Goal: Task Accomplishment & Management: Manage account settings

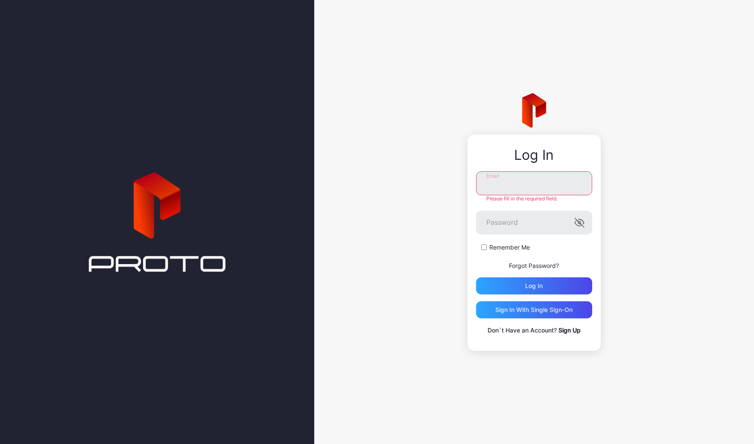
type input "**********"
click at [394, 214] on div "**********" at bounding box center [534, 222] width 440 height 444
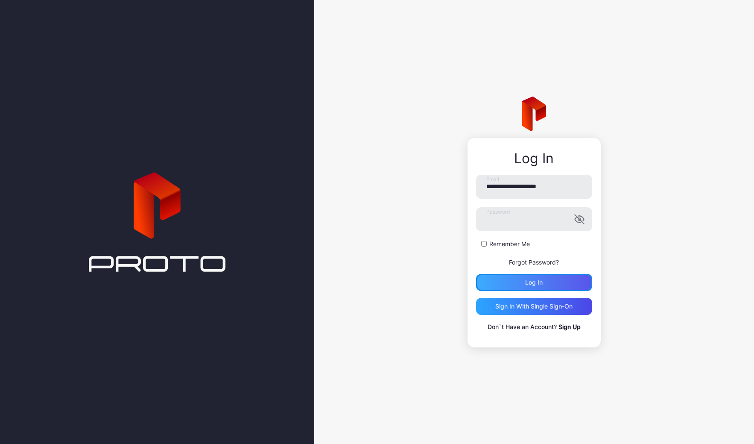
click at [560, 284] on div "Log in" at bounding box center [534, 282] width 116 height 17
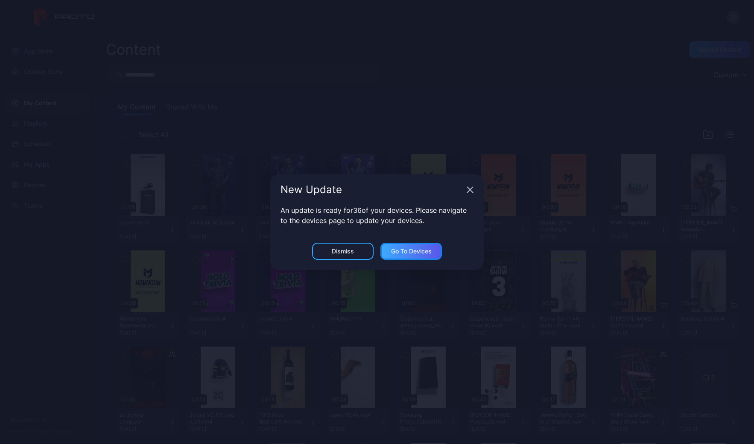
click at [409, 252] on div "Go to devices" at bounding box center [411, 251] width 41 height 7
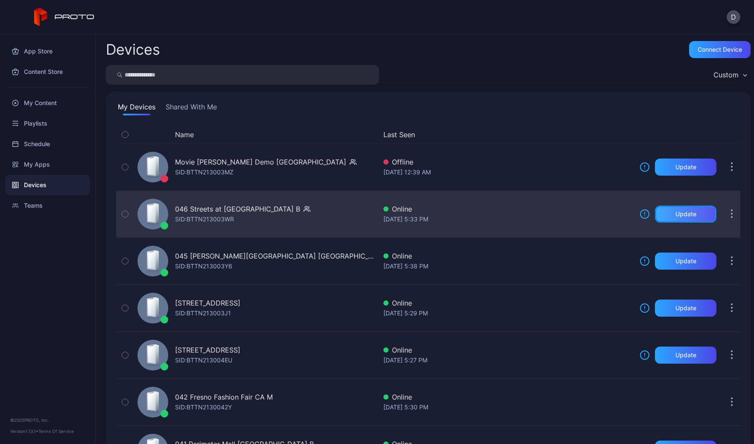
click at [676, 212] on div "Update" at bounding box center [686, 214] width 21 height 7
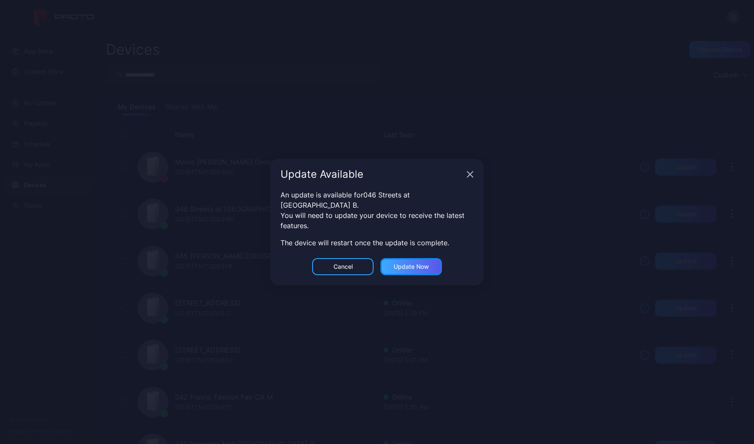
click at [414, 263] on div "Update now" at bounding box center [411, 266] width 35 height 7
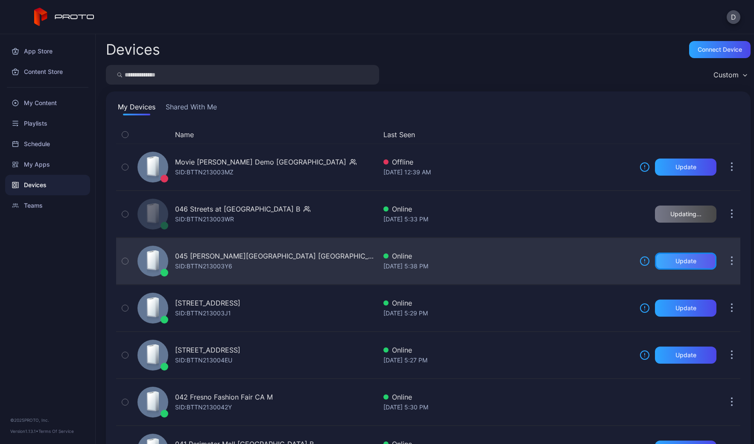
click at [673, 265] on div "Update" at bounding box center [685, 260] width 61 height 17
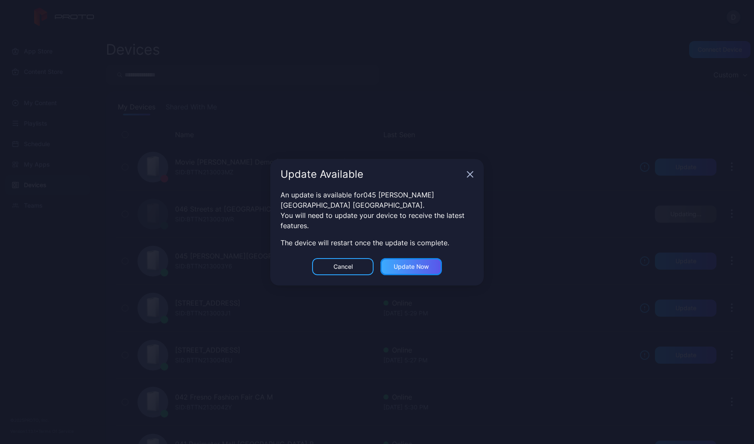
click at [389, 264] on div "Update now" at bounding box center [410, 266] width 61 height 17
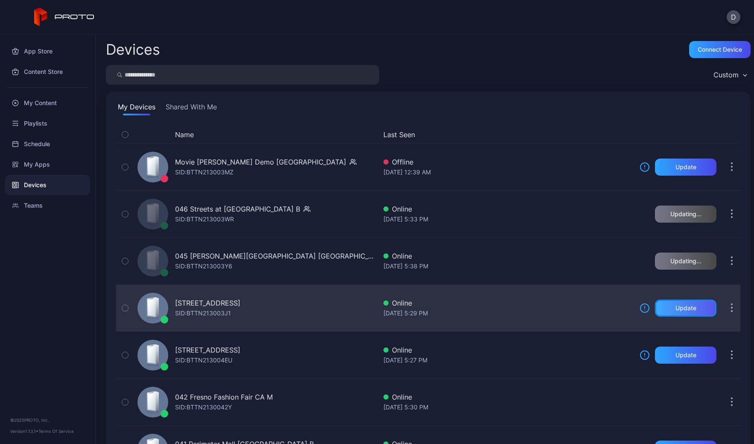
click at [676, 307] on div "Update" at bounding box center [686, 307] width 21 height 7
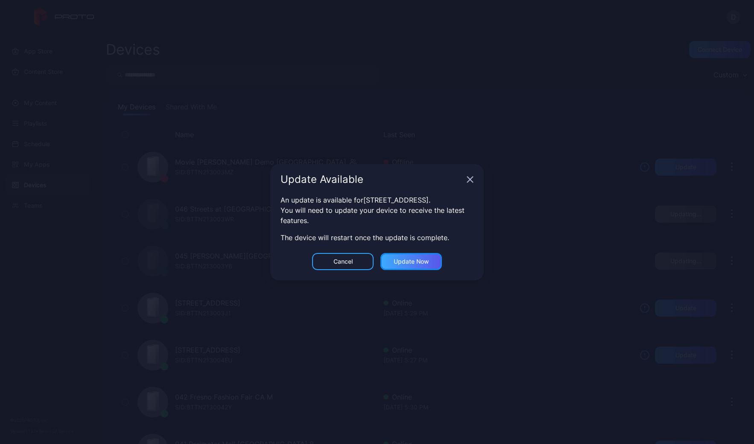
click at [416, 265] on div "Update now" at bounding box center [411, 261] width 35 height 7
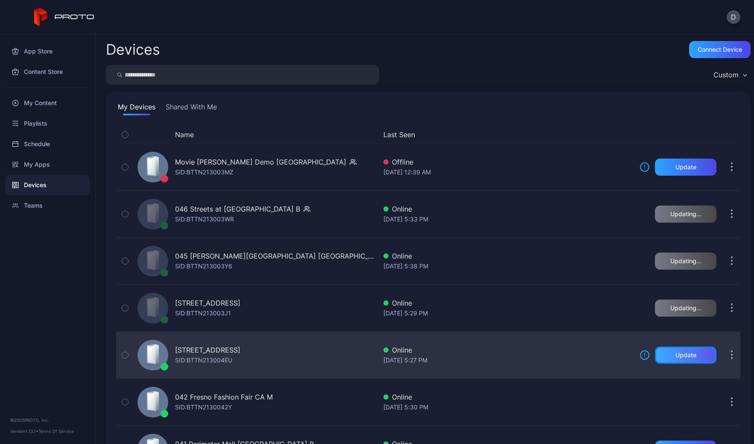
click at [676, 351] on div "Update" at bounding box center [686, 354] width 21 height 7
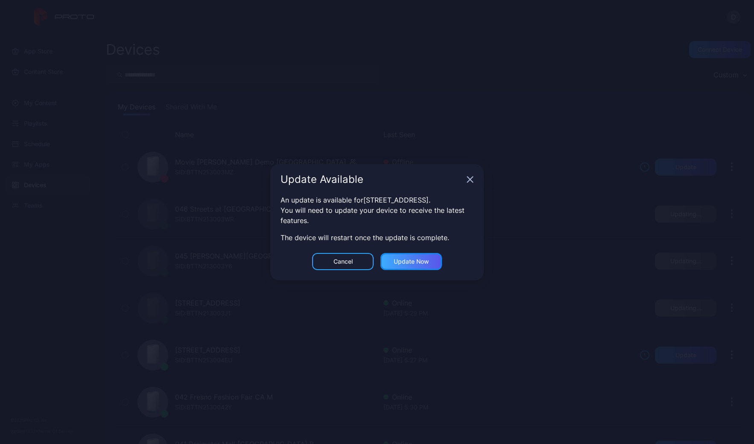
click at [419, 261] on div "Update now" at bounding box center [411, 261] width 35 height 7
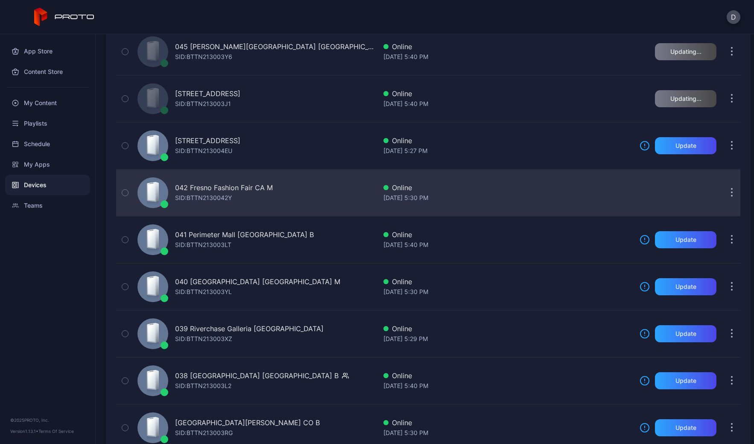
scroll to position [220, 0]
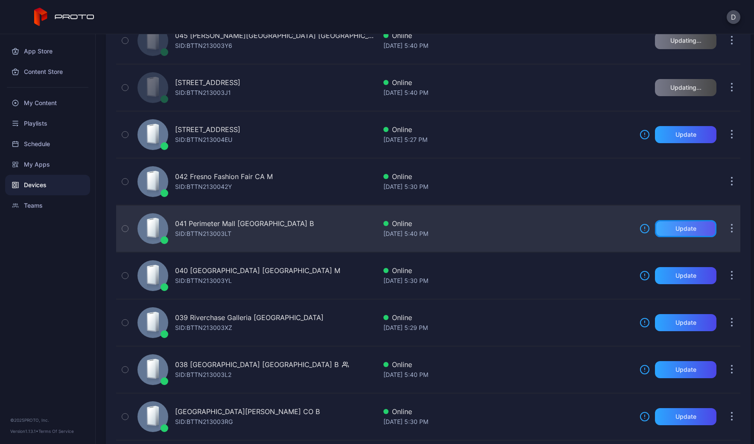
click at [676, 227] on div "Update" at bounding box center [686, 228] width 21 height 7
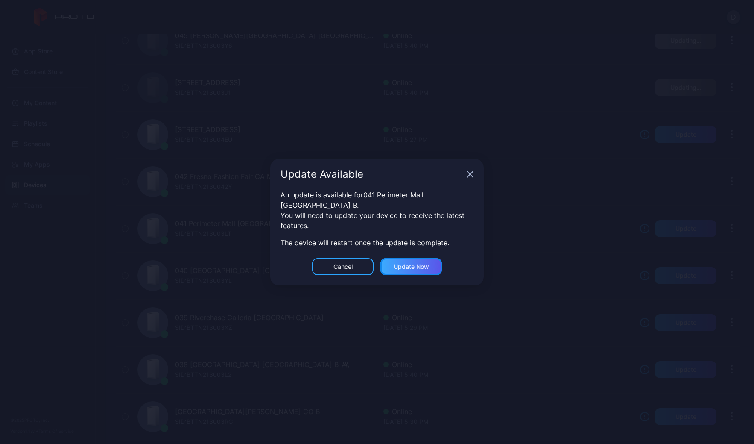
click at [423, 263] on div "Update now" at bounding box center [411, 266] width 35 height 7
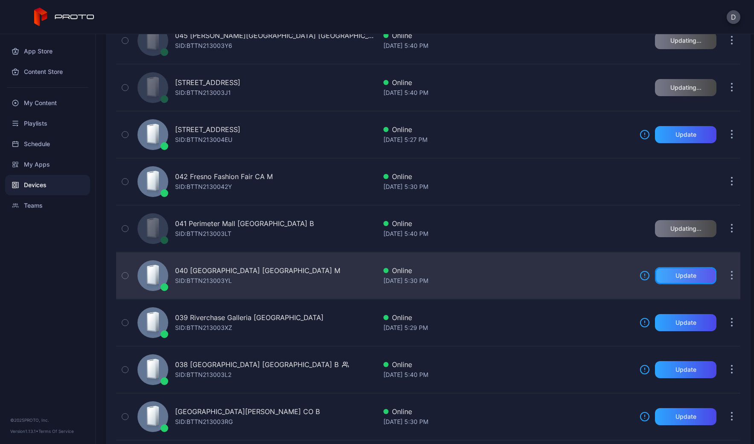
click at [690, 277] on div "Update" at bounding box center [685, 275] width 61 height 17
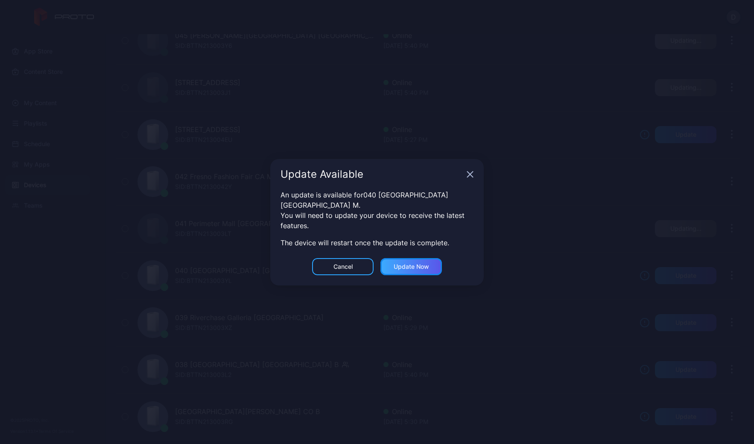
click at [412, 263] on div "Update now" at bounding box center [411, 266] width 35 height 7
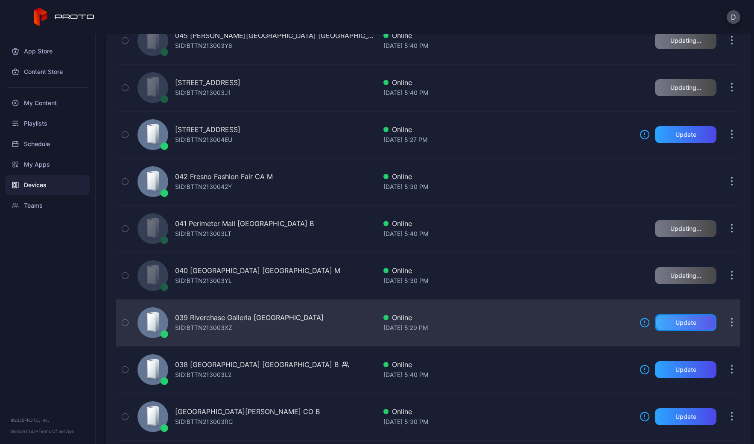
click at [678, 324] on div "Update" at bounding box center [686, 322] width 21 height 7
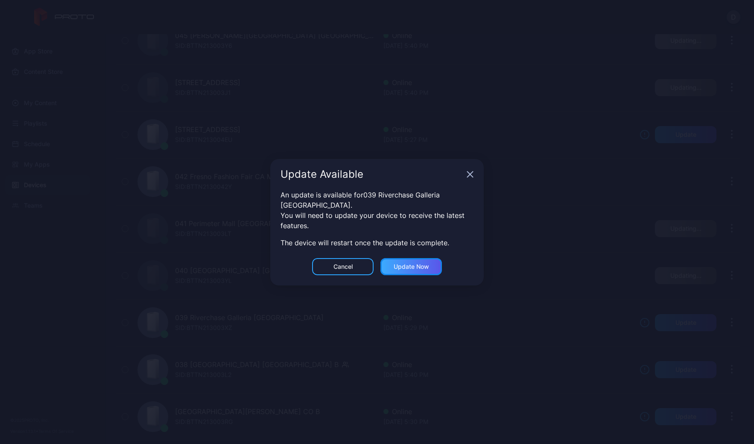
click at [398, 263] on div "Update now" at bounding box center [411, 266] width 35 height 7
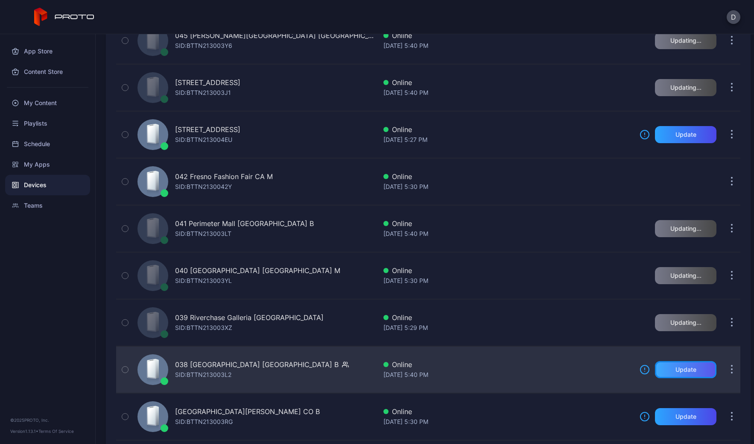
click at [690, 370] on div "Update" at bounding box center [685, 369] width 61 height 17
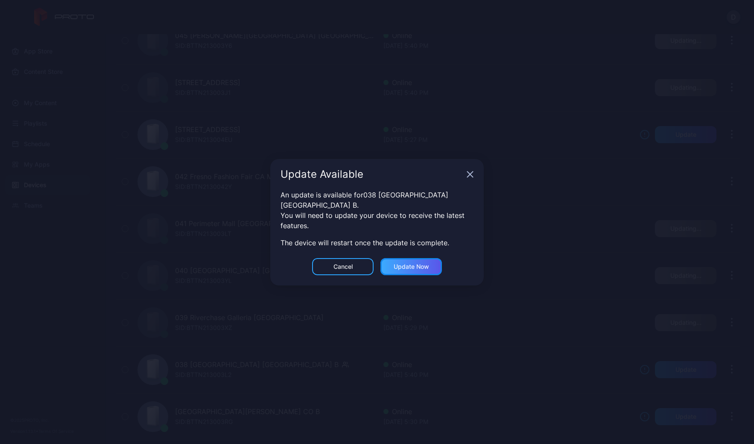
click at [415, 264] on div "Update now" at bounding box center [411, 266] width 35 height 7
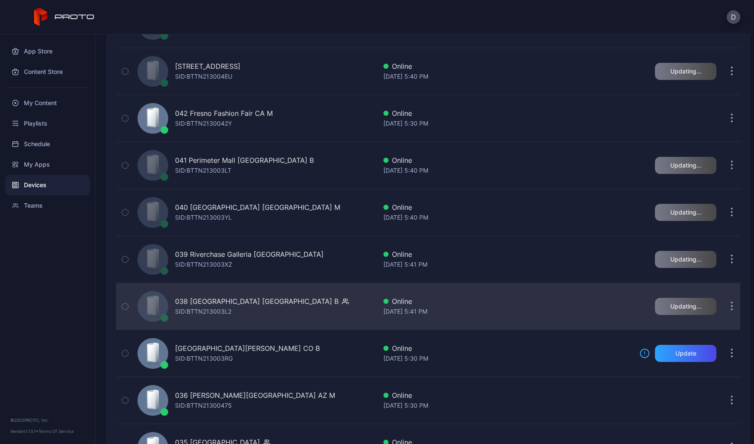
scroll to position [366, 0]
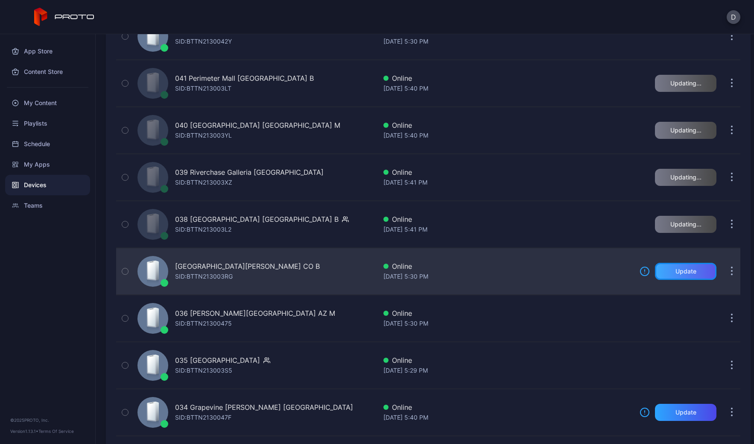
click at [672, 263] on div "Update" at bounding box center [685, 271] width 61 height 17
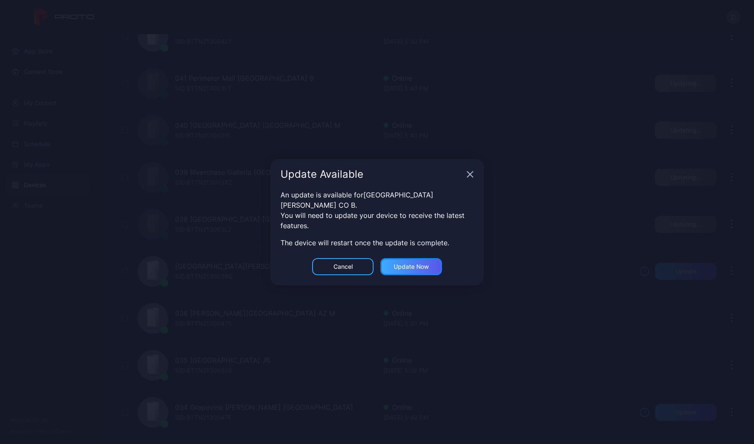
click at [413, 258] on div "Update now" at bounding box center [410, 266] width 61 height 17
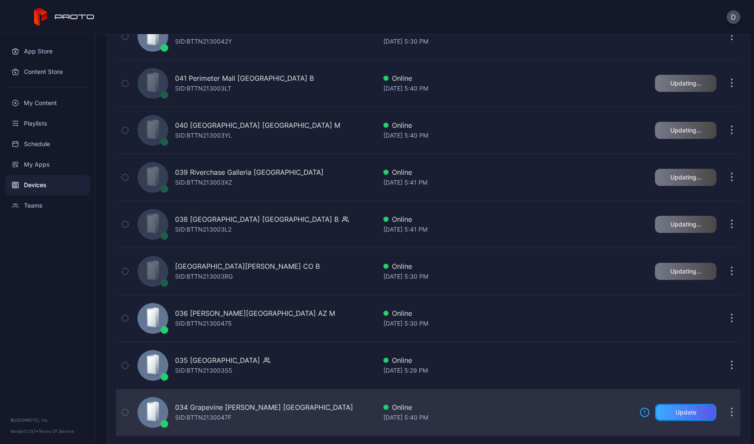
click at [676, 415] on div "Update" at bounding box center [686, 412] width 21 height 7
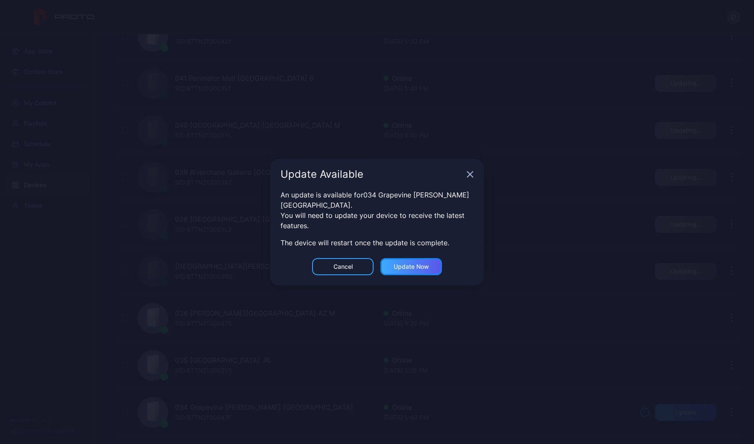
click at [429, 260] on div "Update now" at bounding box center [410, 266] width 61 height 17
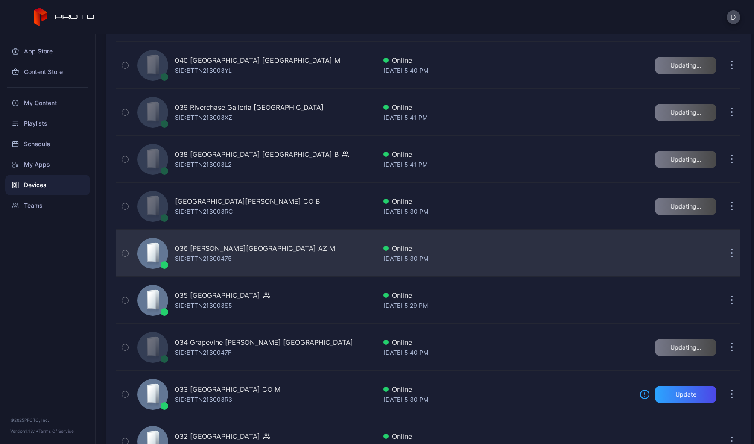
scroll to position [561, 0]
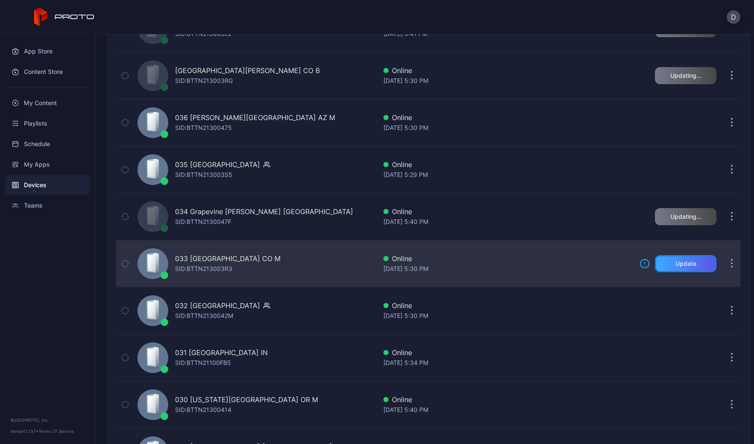
click at [676, 262] on div "Update" at bounding box center [686, 263] width 21 height 7
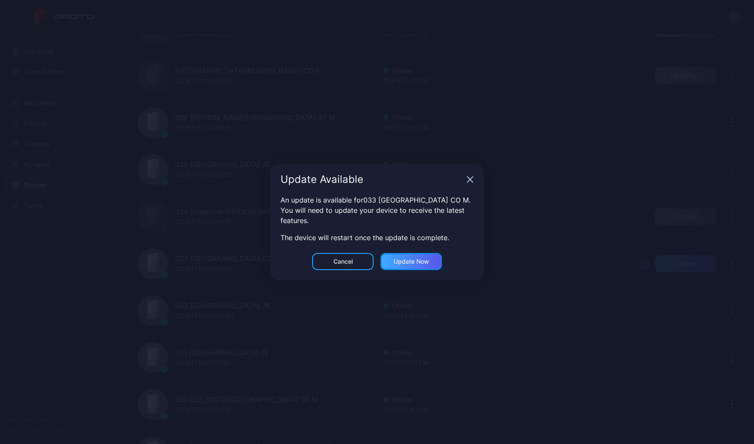
click at [419, 258] on div "Update now" at bounding box center [411, 261] width 35 height 7
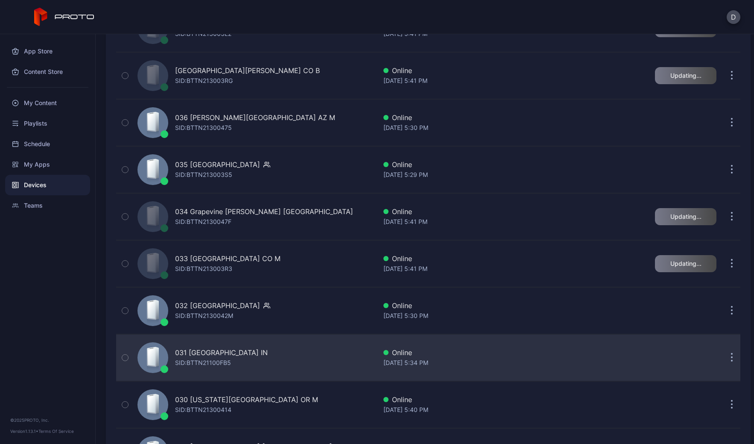
click at [614, 362] on div "Sep 23, 2025 at 5:34 PM" at bounding box center [507, 362] width 249 height 10
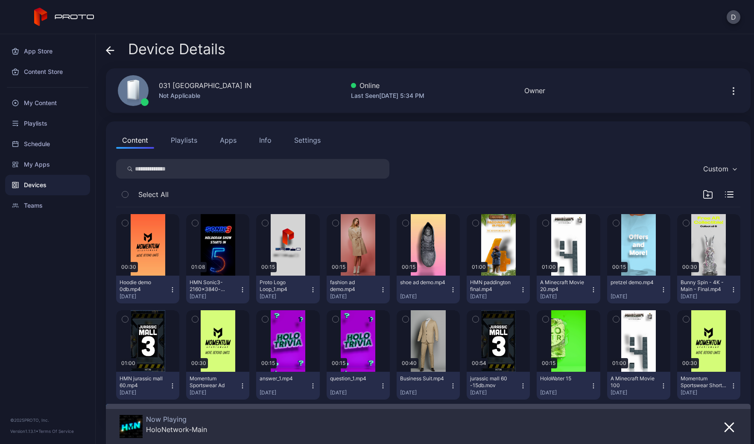
click at [728, 89] on icon "button" at bounding box center [733, 91] width 10 height 10
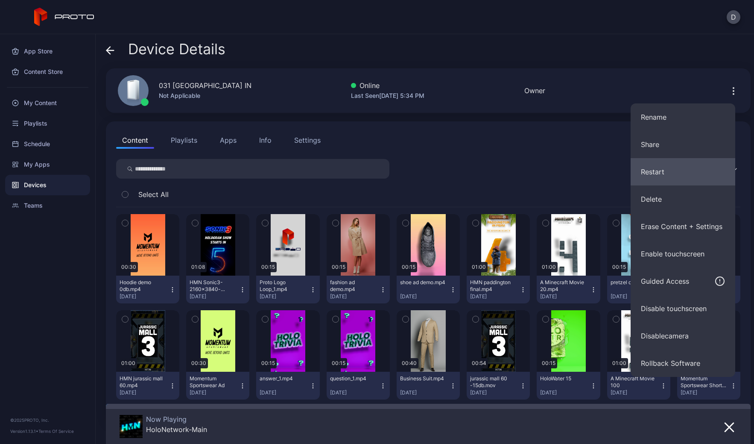
click at [670, 170] on button "Restart" at bounding box center [683, 171] width 105 height 27
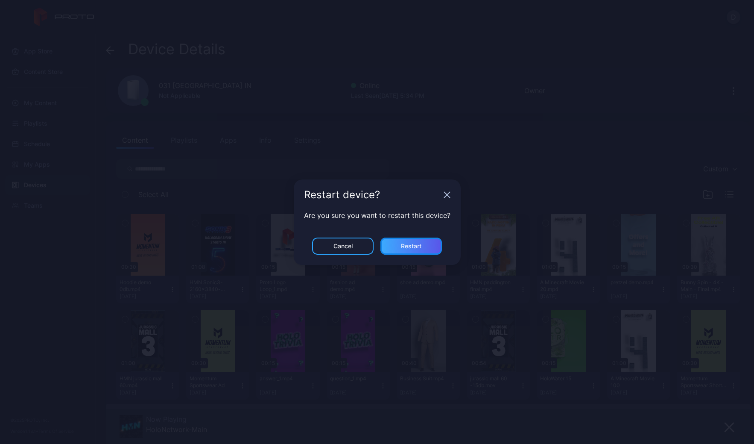
click at [415, 248] on div "Restart" at bounding box center [411, 246] width 20 height 7
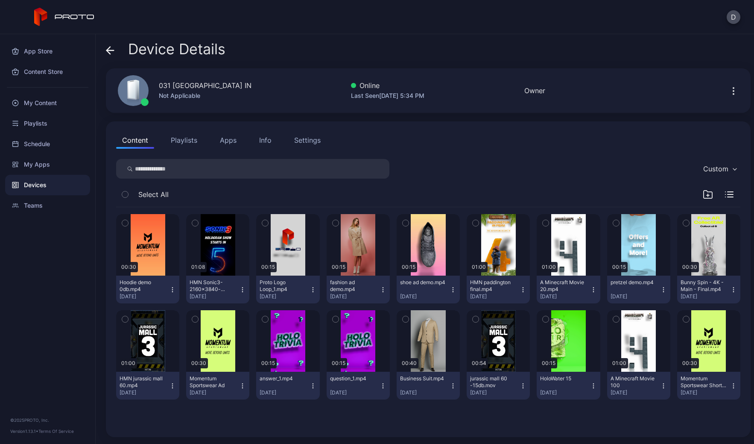
click at [108, 48] on icon at bounding box center [108, 50] width 3 height 7
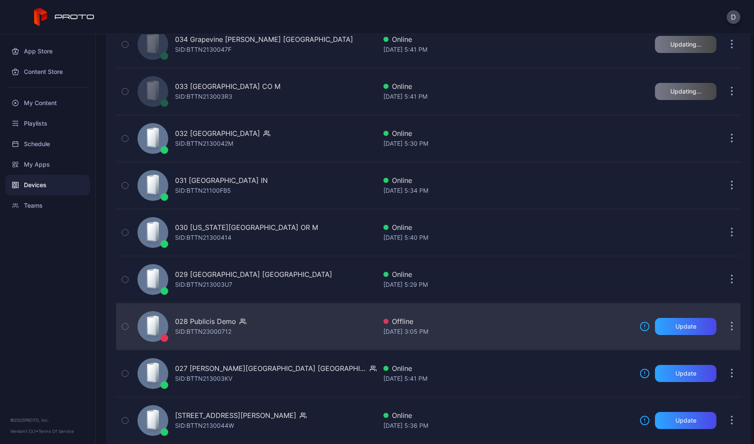
scroll to position [777, 0]
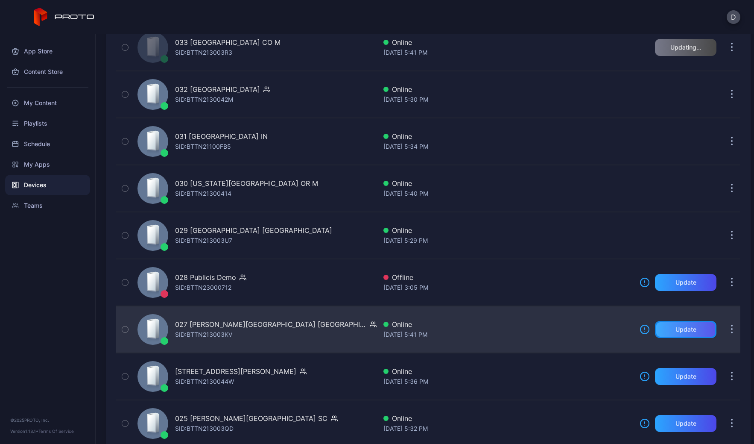
click at [681, 329] on div "Update" at bounding box center [686, 329] width 21 height 7
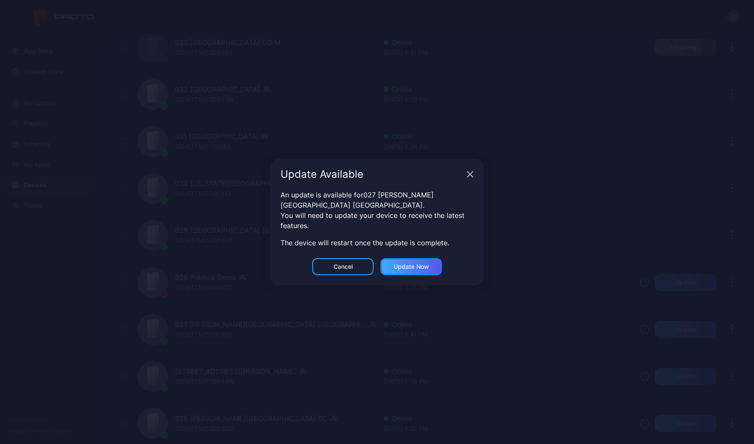
click at [412, 258] on div "Update now" at bounding box center [410, 266] width 61 height 17
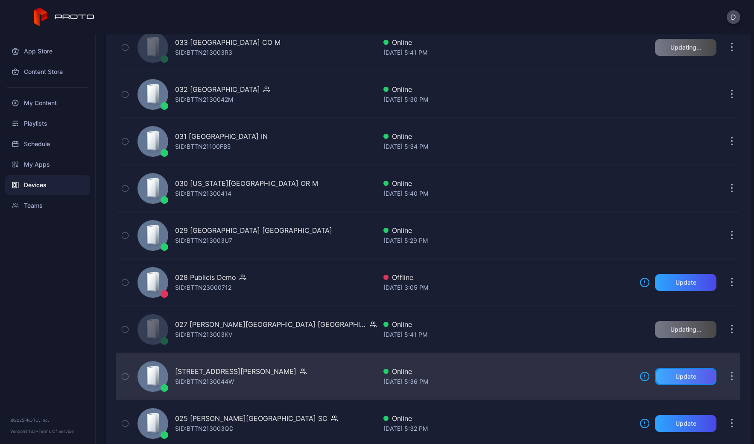
click at [681, 376] on div "Update" at bounding box center [686, 376] width 21 height 7
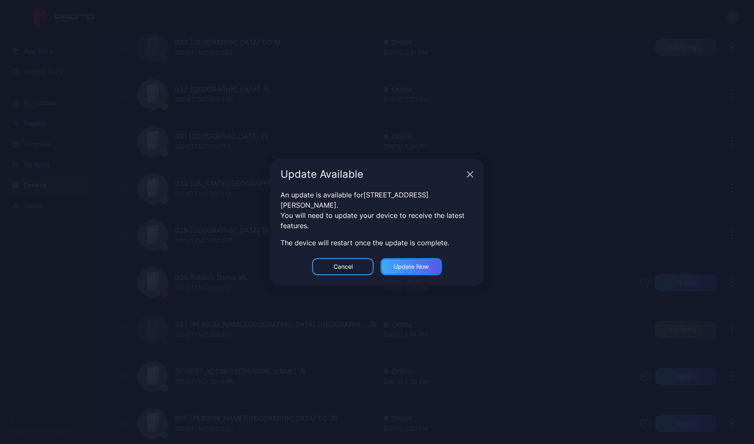
click at [416, 258] on div "Update now" at bounding box center [410, 266] width 61 height 17
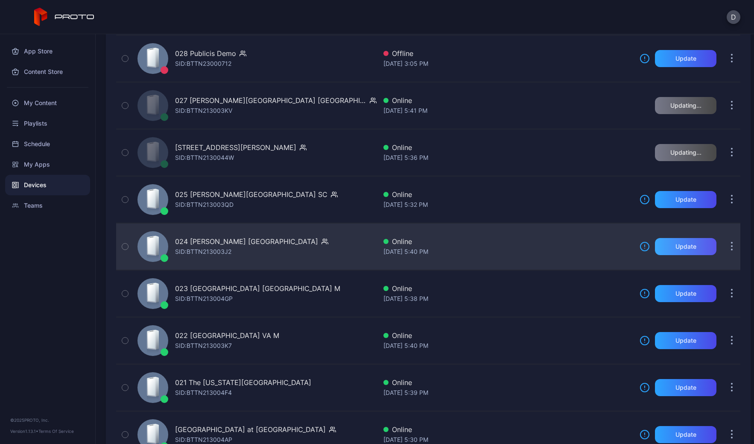
scroll to position [1033, 0]
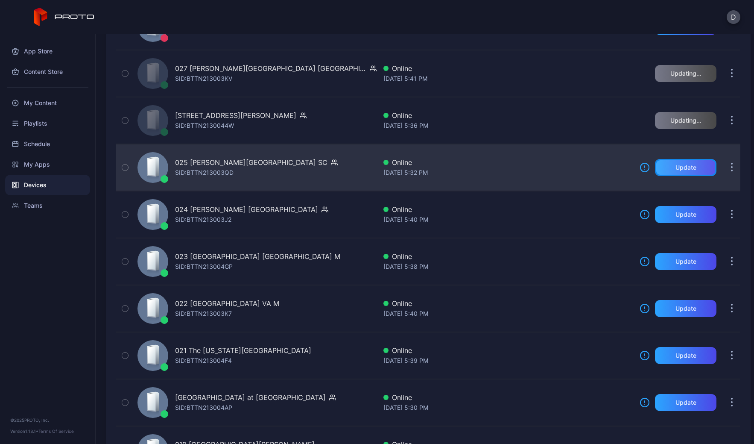
click at [682, 168] on div "Update" at bounding box center [686, 167] width 21 height 7
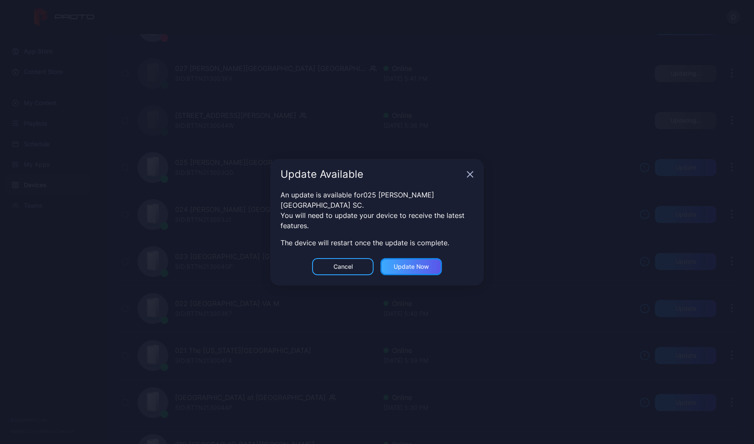
click at [402, 263] on div "Update now" at bounding box center [411, 266] width 35 height 7
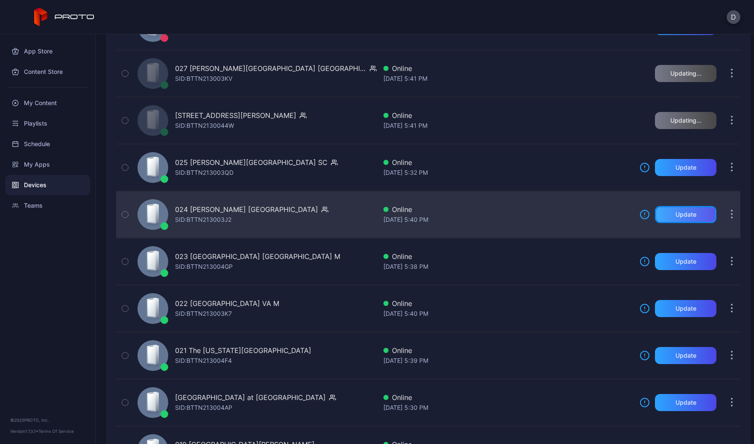
click at [687, 212] on div "Update" at bounding box center [685, 214] width 61 height 17
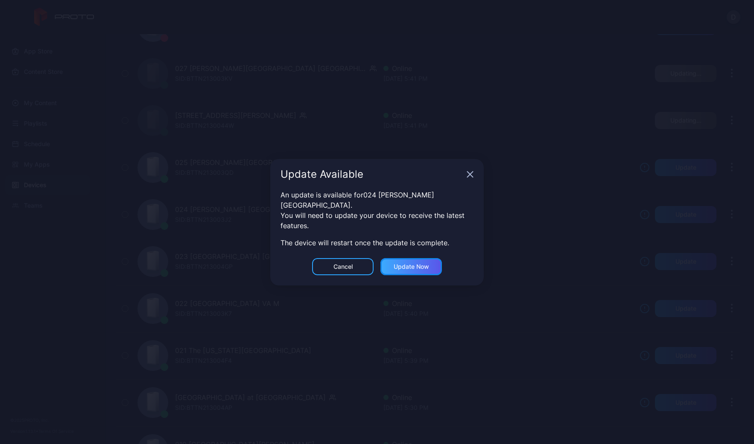
click at [403, 263] on div "Update now" at bounding box center [411, 266] width 35 height 7
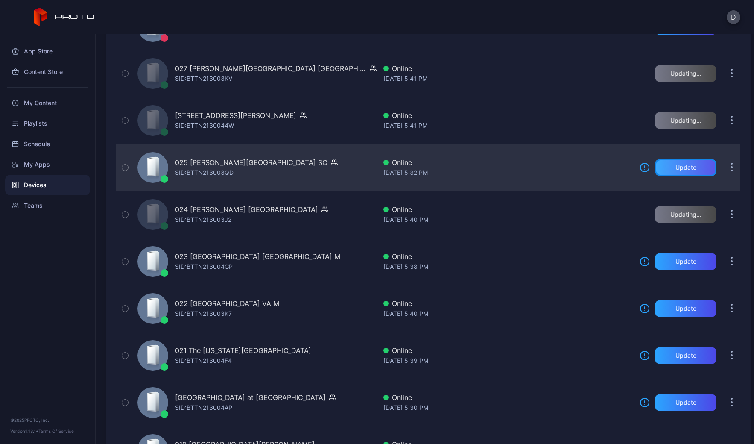
click at [683, 171] on div "Update" at bounding box center [685, 167] width 61 height 17
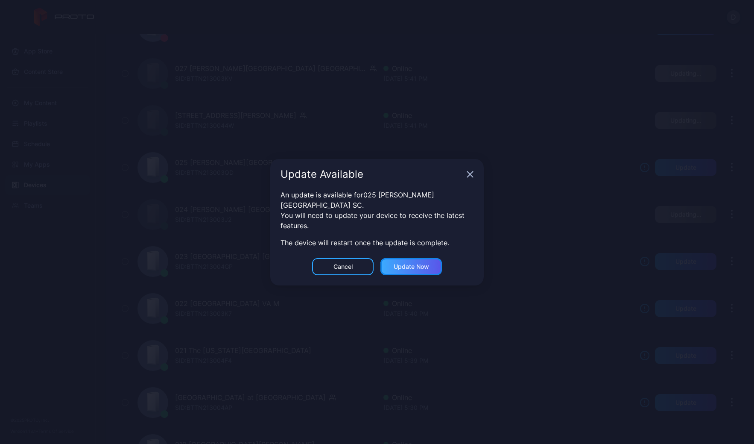
click at [424, 263] on div "Update now" at bounding box center [411, 266] width 35 height 7
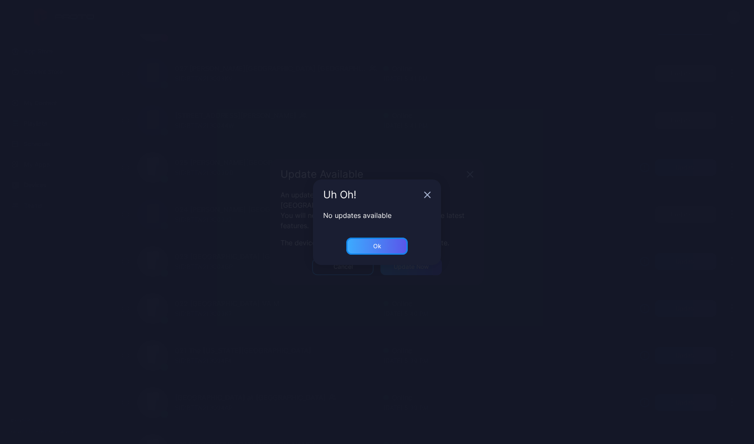
click at [367, 246] on div "Ok" at bounding box center [376, 245] width 61 height 17
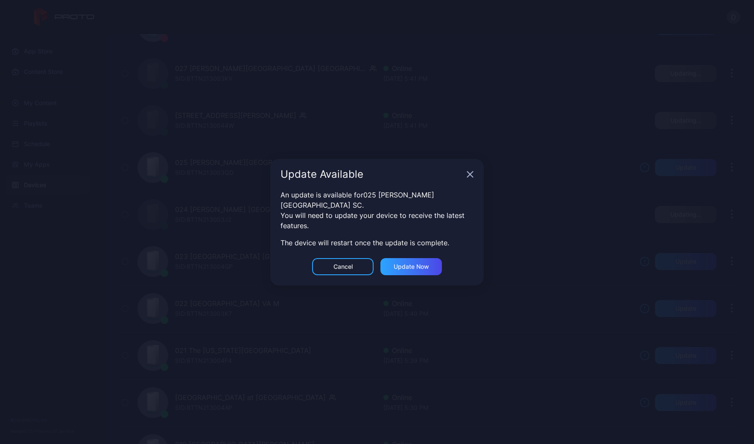
click at [466, 178] on div "Update Available" at bounding box center [377, 174] width 214 height 31
click at [470, 177] on icon "button" at bounding box center [471, 174] width 6 height 6
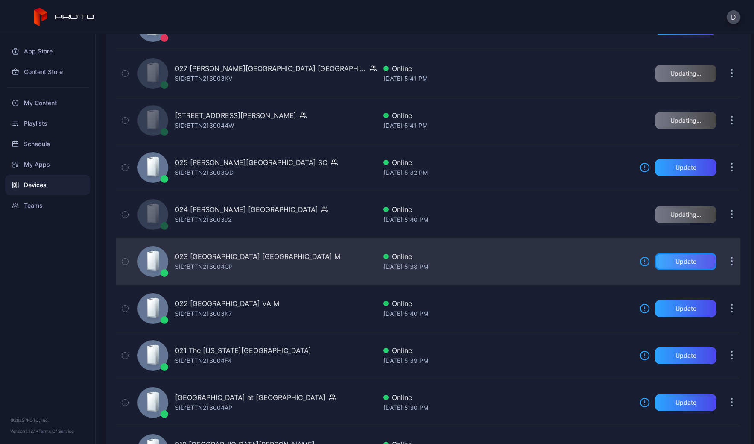
click at [676, 261] on div "Update" at bounding box center [686, 261] width 21 height 7
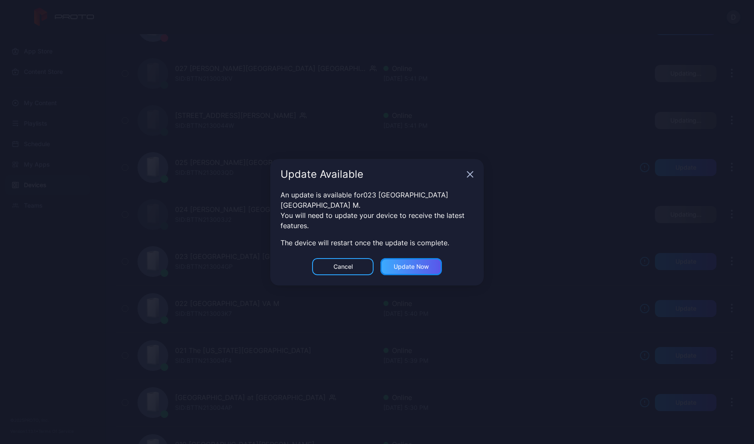
click at [428, 263] on div "Update now" at bounding box center [411, 266] width 35 height 7
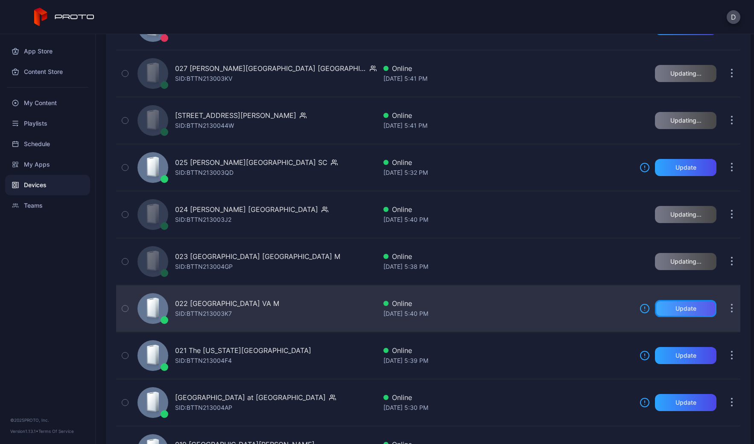
click at [676, 311] on div "Update" at bounding box center [686, 308] width 21 height 7
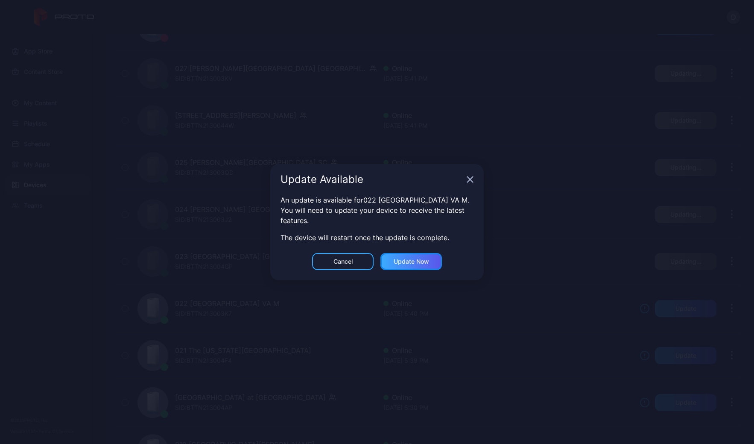
click at [416, 263] on div "Update now" at bounding box center [411, 261] width 35 height 7
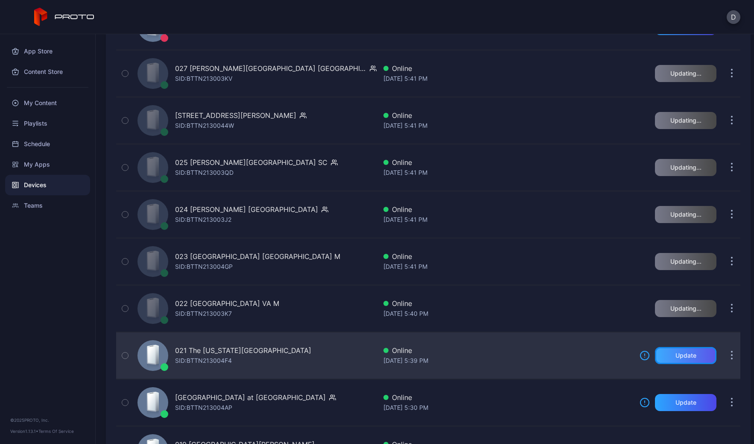
click at [688, 354] on div "Update" at bounding box center [685, 355] width 61 height 17
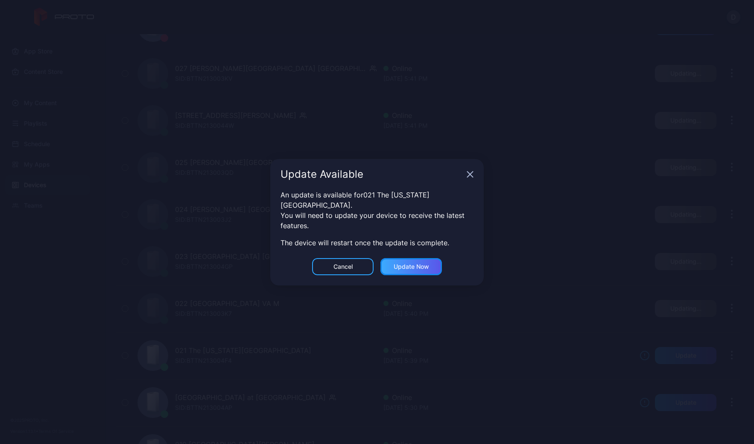
click at [424, 263] on div "Update now" at bounding box center [411, 266] width 35 height 7
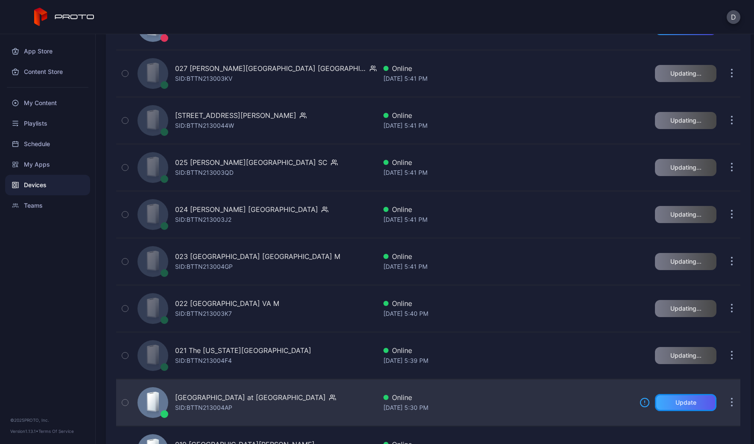
click at [685, 401] on div "Update" at bounding box center [686, 402] width 21 height 7
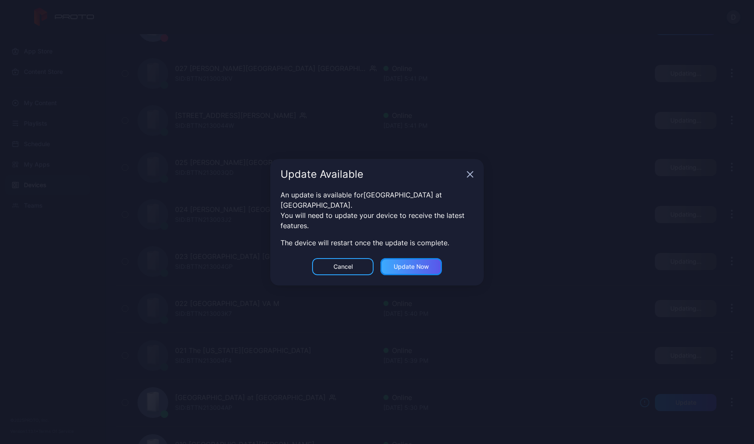
click at [425, 265] on div "Update now" at bounding box center [411, 266] width 35 height 7
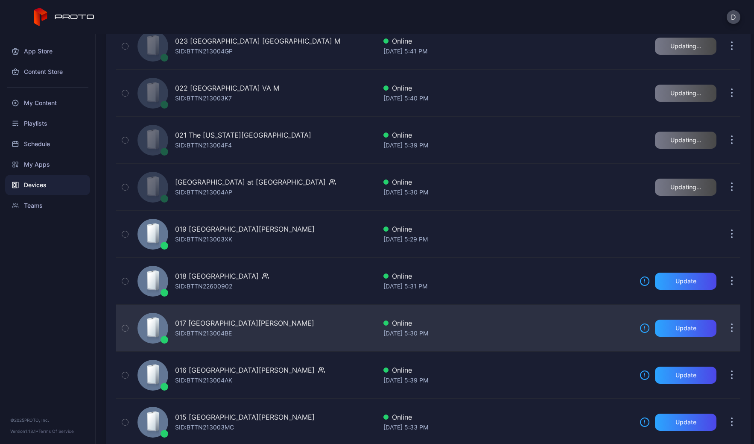
scroll to position [1325, 0]
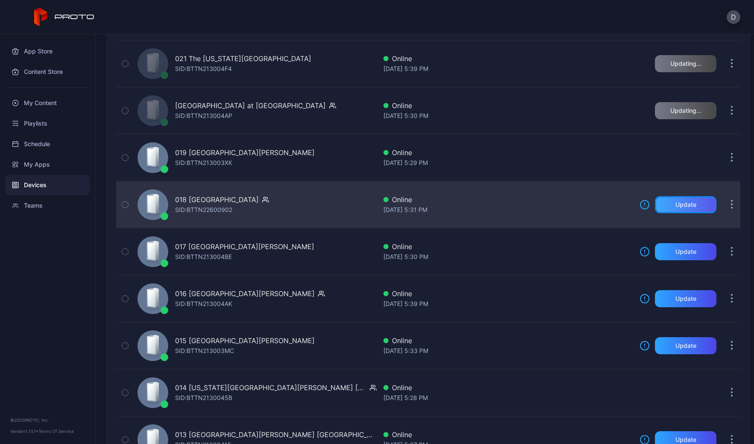
click at [676, 203] on div "Update" at bounding box center [686, 204] width 21 height 7
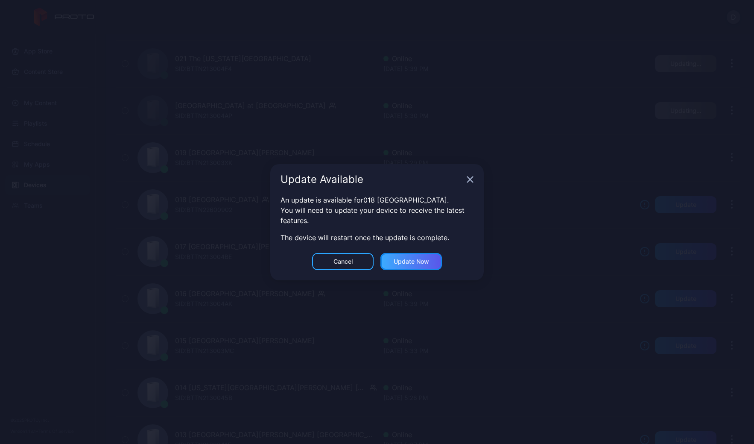
click at [427, 260] on div "Update now" at bounding box center [411, 261] width 35 height 7
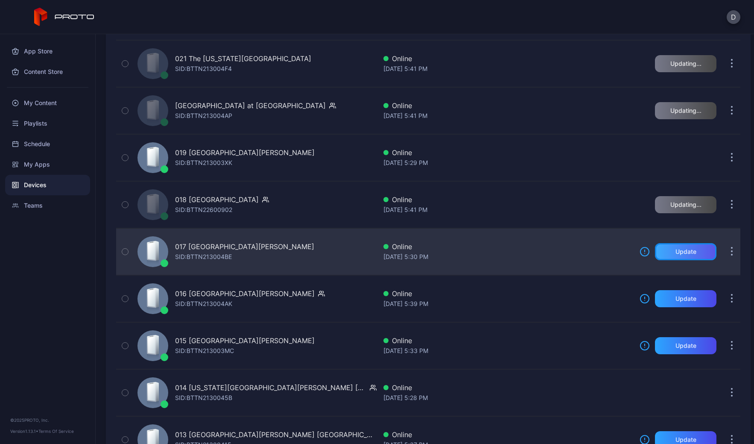
click at [677, 249] on div "Update" at bounding box center [686, 251] width 21 height 7
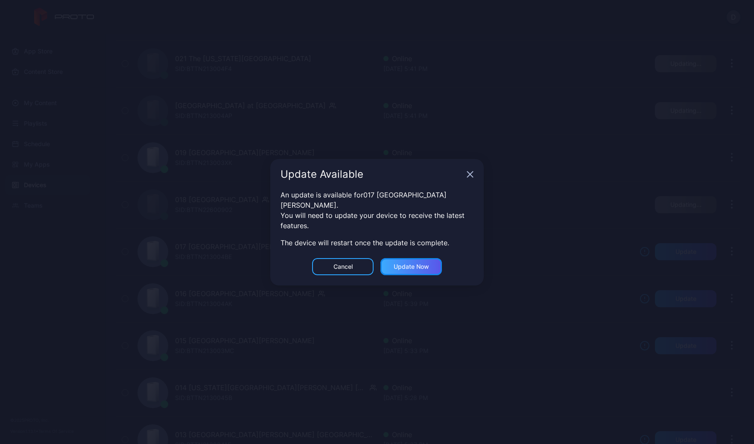
click at [422, 263] on div "Update now" at bounding box center [411, 266] width 35 height 7
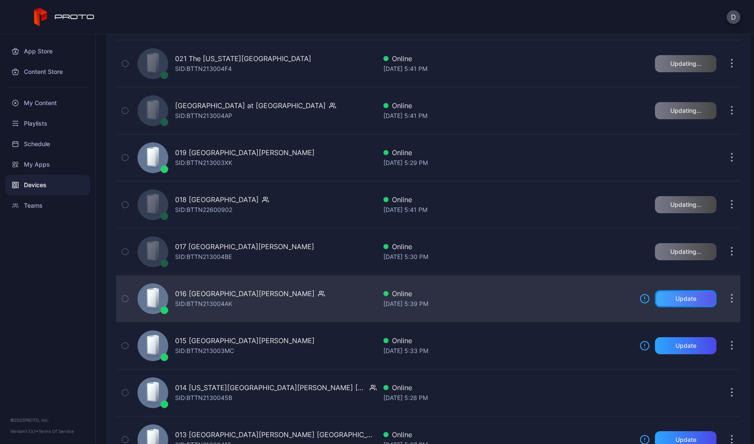
click at [683, 297] on div "Update" at bounding box center [686, 298] width 21 height 7
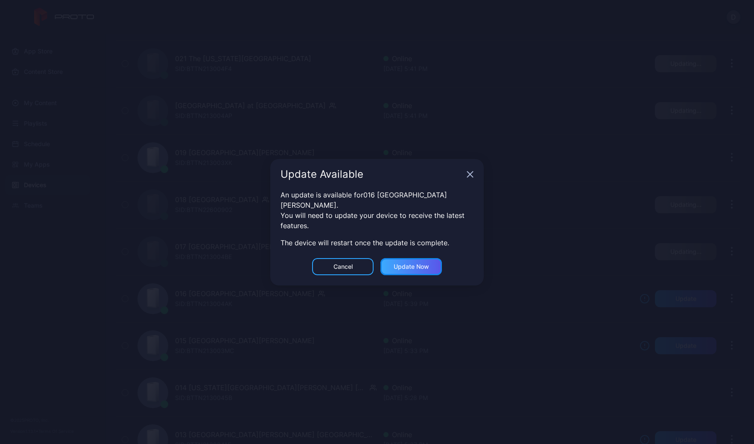
click at [430, 258] on div "Update now" at bounding box center [410, 266] width 61 height 17
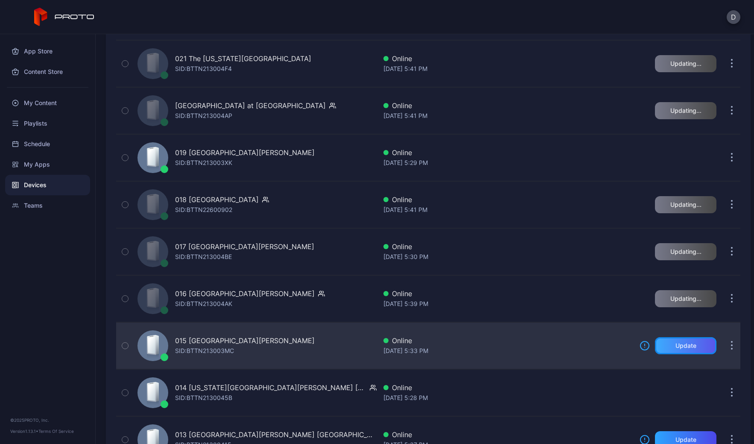
click at [679, 346] on div "Update" at bounding box center [686, 345] width 21 height 7
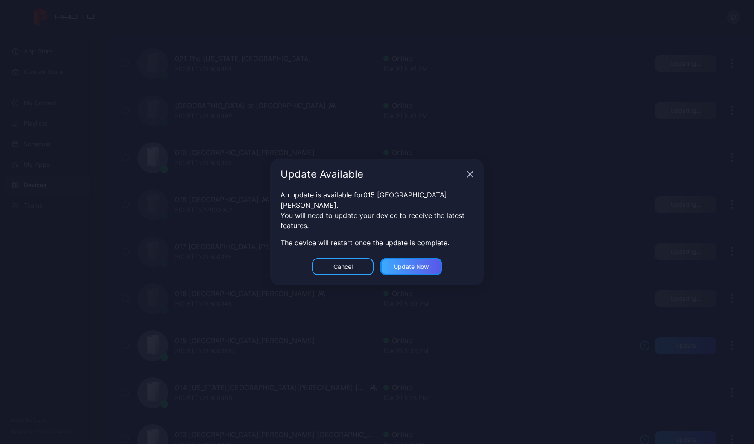
click at [399, 263] on div "Update now" at bounding box center [411, 266] width 35 height 7
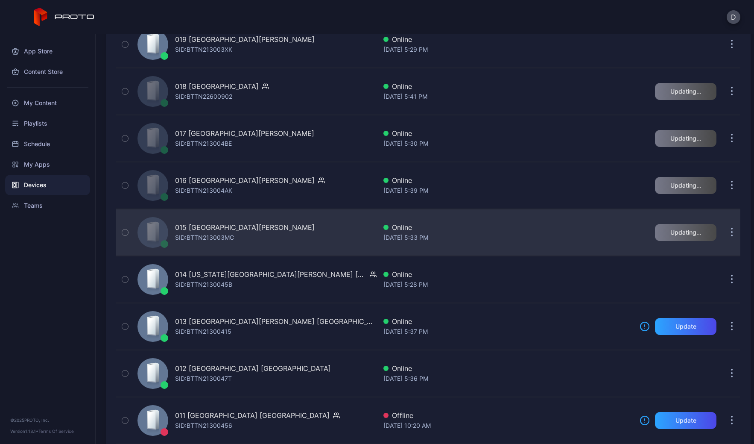
scroll to position [1443, 0]
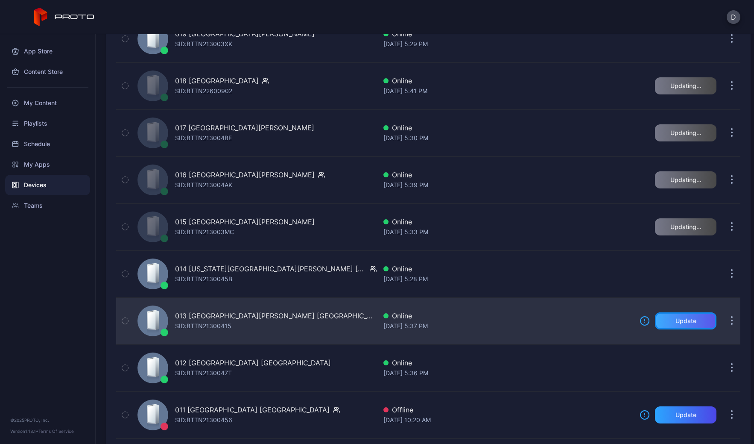
click at [683, 324] on div "Update" at bounding box center [685, 320] width 61 height 17
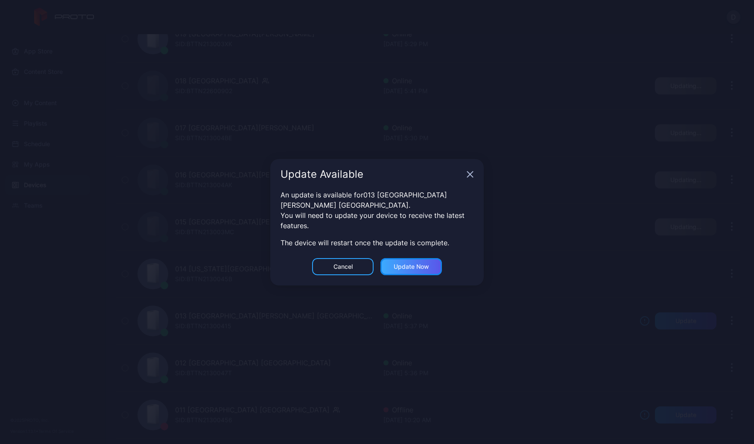
click at [427, 263] on div "Update now" at bounding box center [411, 266] width 35 height 7
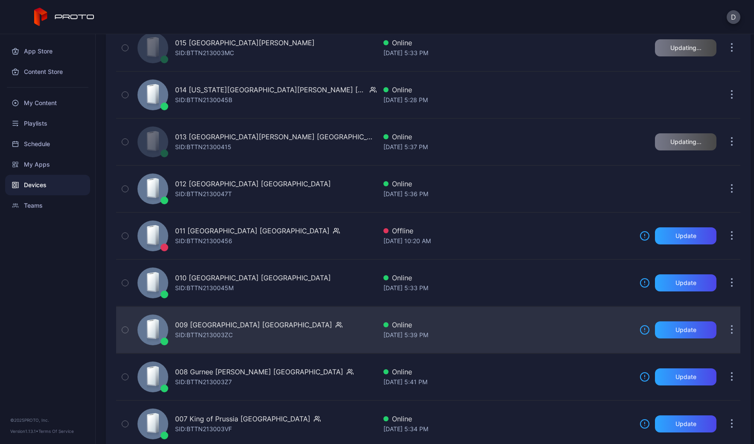
scroll to position [1628, 0]
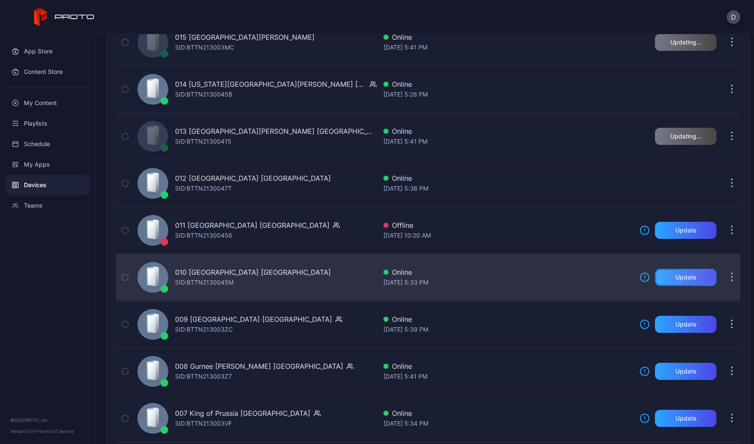
click at [685, 278] on div "Update" at bounding box center [686, 277] width 21 height 7
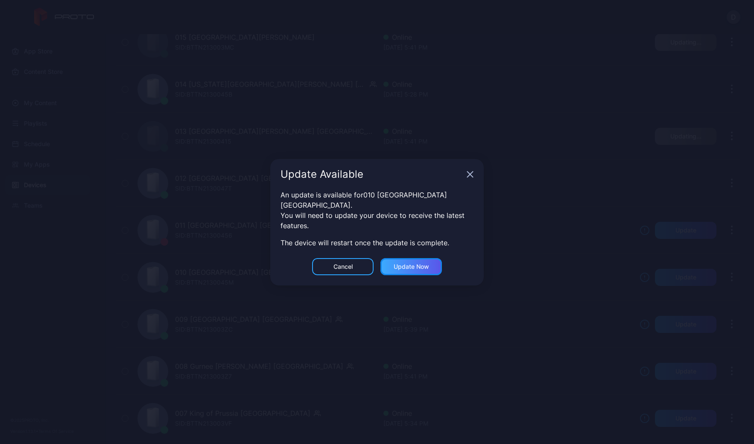
click at [424, 263] on div "Update now" at bounding box center [411, 266] width 35 height 7
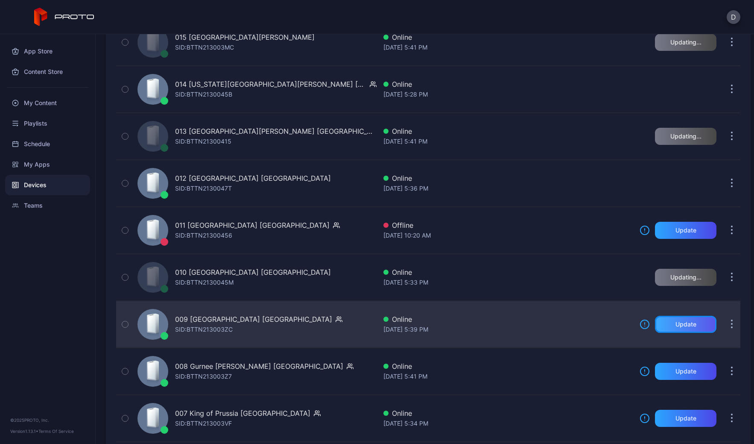
click at [680, 327] on div "Update" at bounding box center [686, 324] width 21 height 7
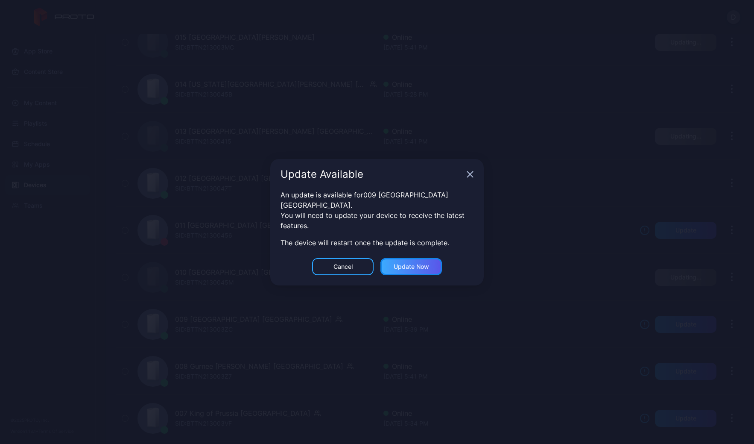
click at [424, 263] on div "Update now" at bounding box center [411, 266] width 35 height 7
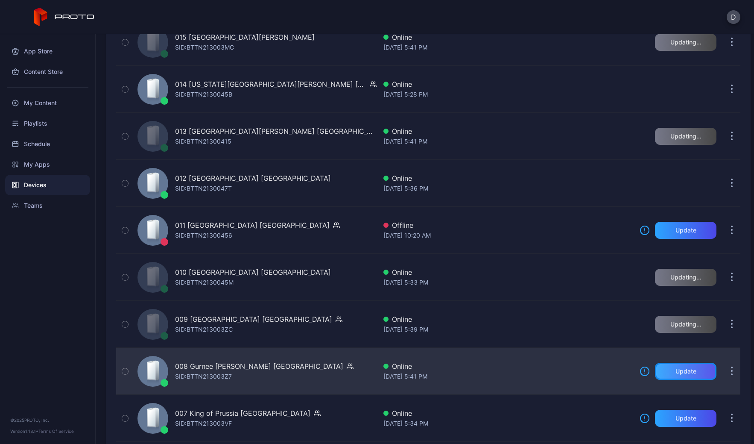
click at [684, 373] on div "Update" at bounding box center [686, 371] width 21 height 7
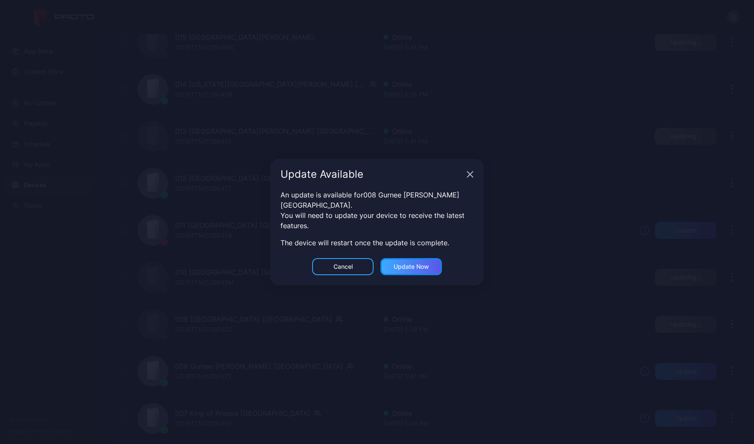
click at [407, 263] on div "Update now" at bounding box center [411, 266] width 35 height 7
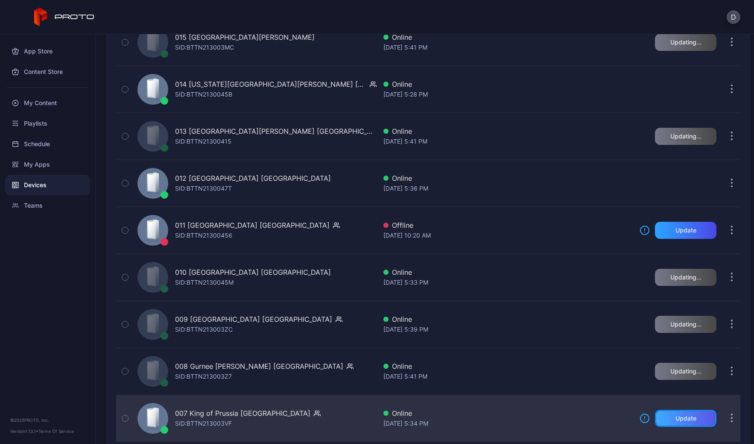
click at [678, 420] on div "Update" at bounding box center [686, 418] width 21 height 7
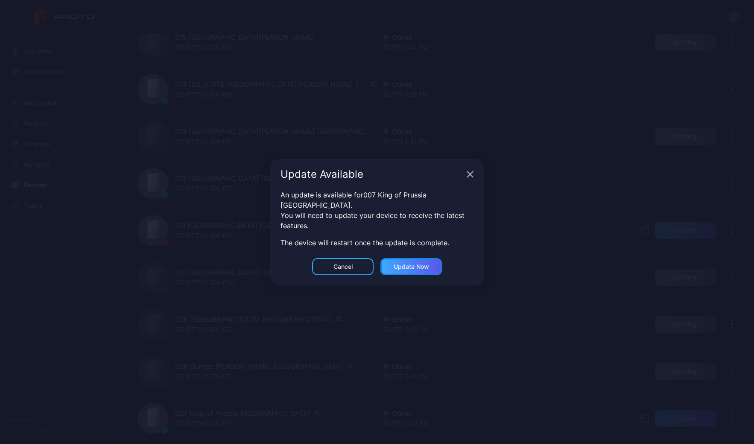
click at [425, 263] on div "Update now" at bounding box center [411, 266] width 35 height 7
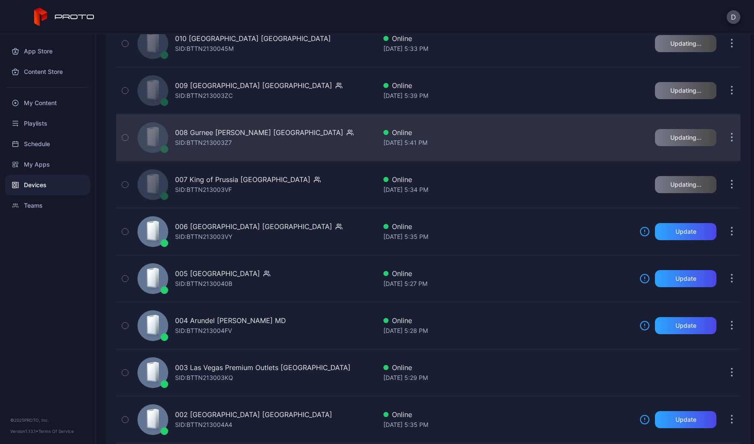
scroll to position [1872, 0]
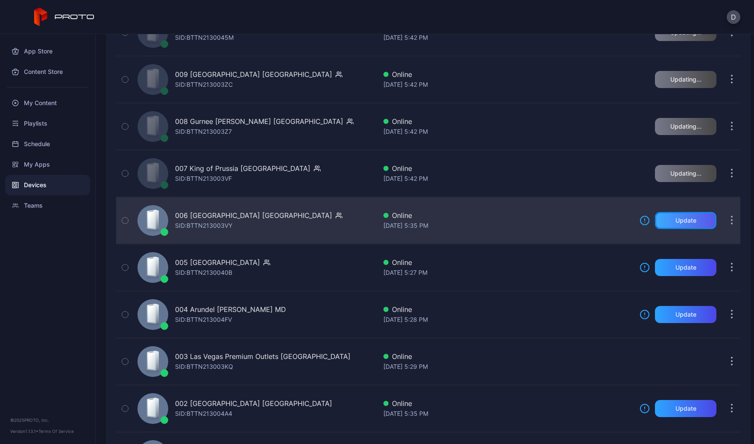
click at [684, 221] on div "Update" at bounding box center [686, 220] width 21 height 7
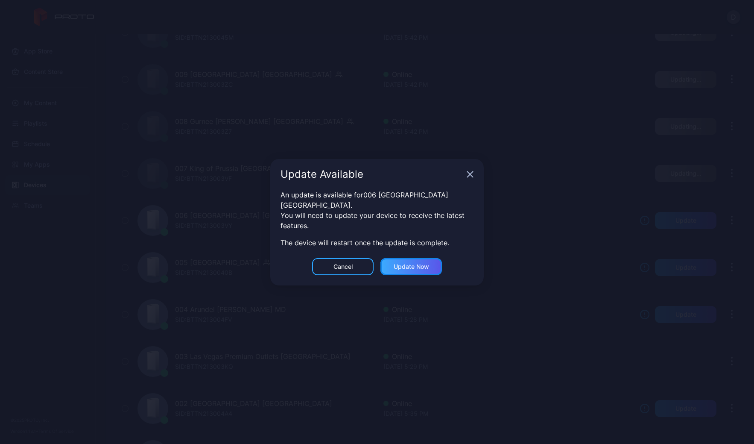
click at [429, 264] on div "Update now" at bounding box center [410, 266] width 61 height 17
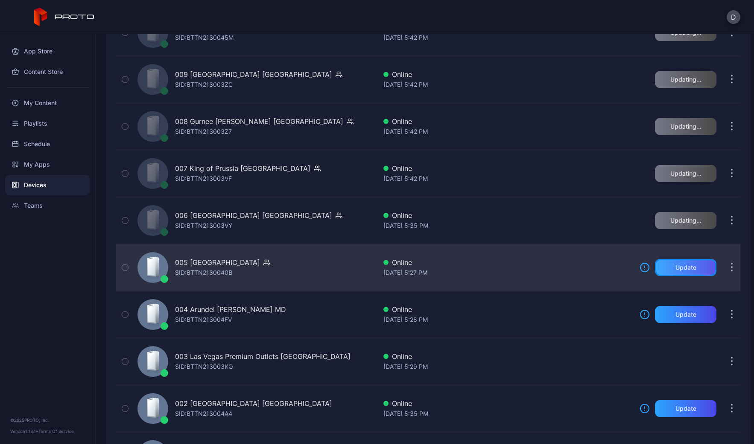
click at [681, 268] on div "Update" at bounding box center [686, 267] width 21 height 7
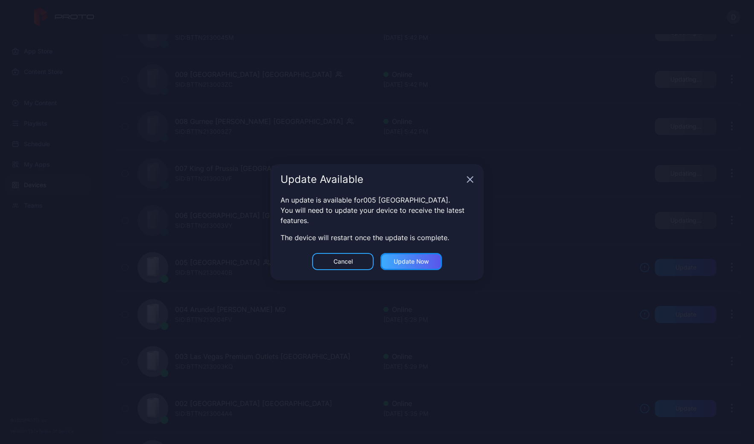
click at [421, 263] on div "Update now" at bounding box center [411, 261] width 35 height 7
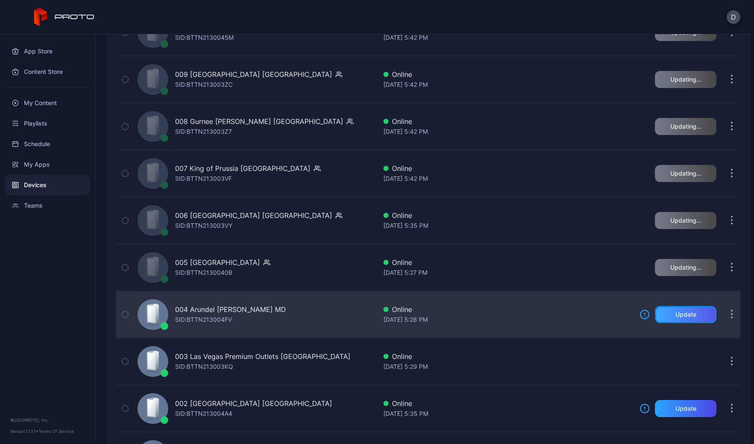
click at [685, 316] on div "Update" at bounding box center [686, 314] width 21 height 7
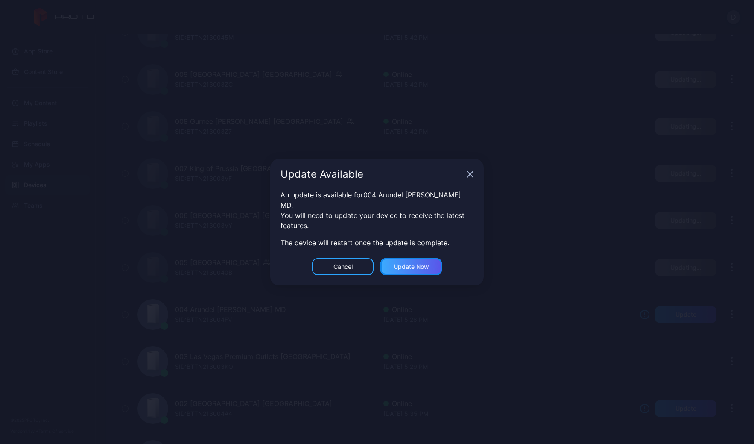
click at [421, 263] on div "Update now" at bounding box center [411, 266] width 35 height 7
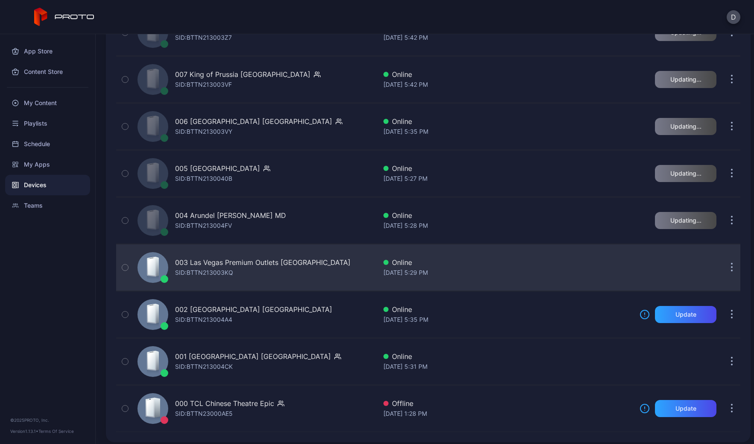
scroll to position [1971, 0]
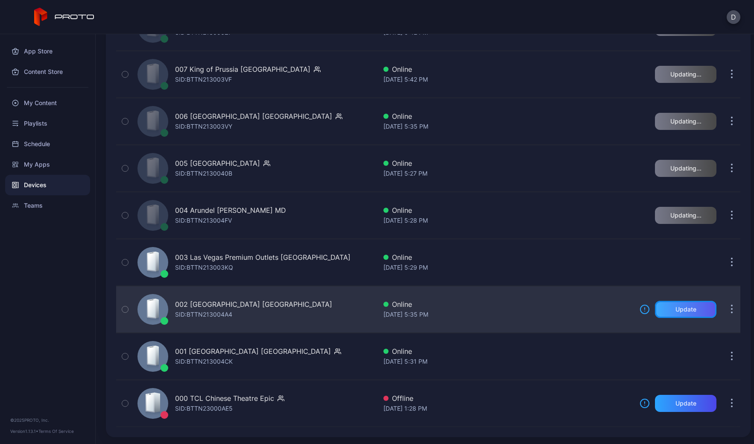
click at [690, 310] on div "Update" at bounding box center [685, 309] width 61 height 17
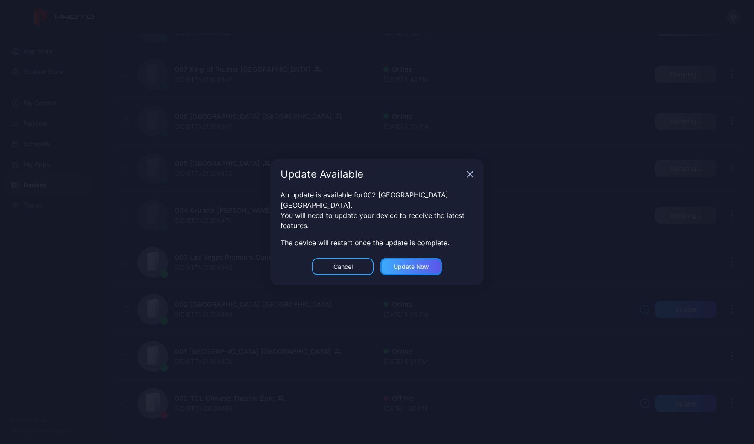
click at [416, 263] on div "Update now" at bounding box center [411, 266] width 35 height 7
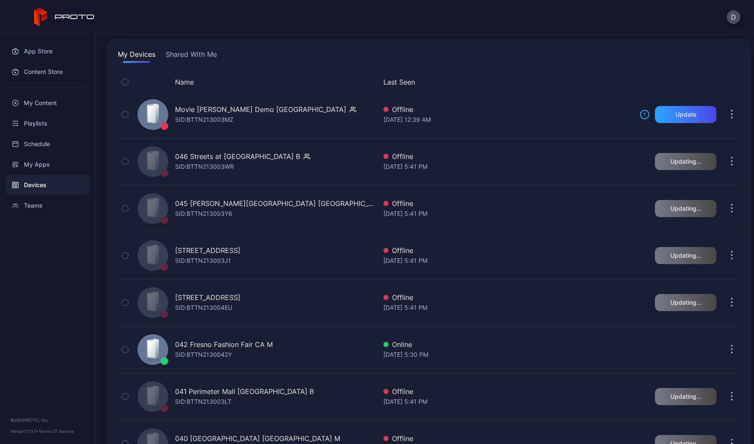
scroll to position [0, 0]
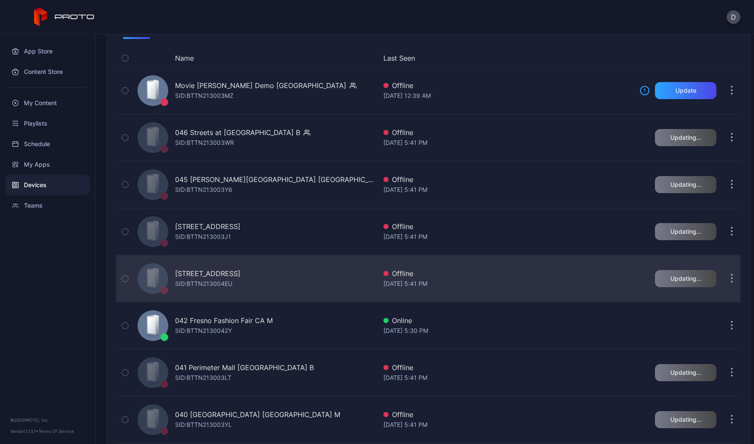
scroll to position [99, 0]
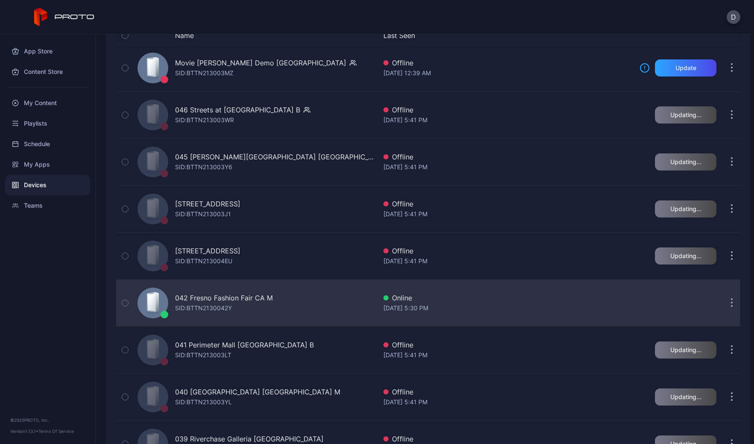
click at [570, 300] on div "Online" at bounding box center [507, 297] width 249 height 10
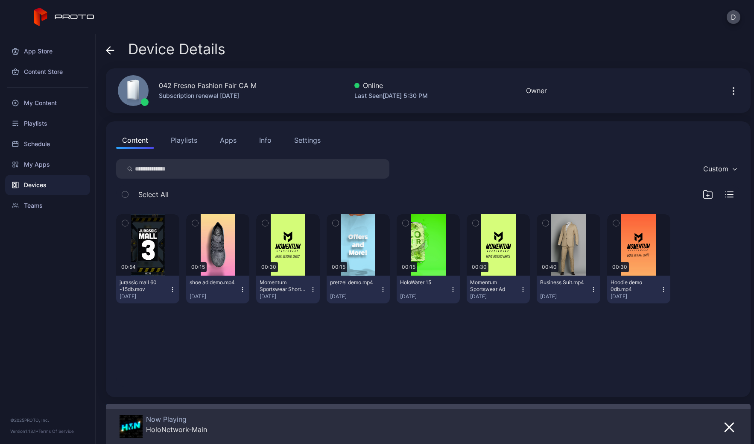
click at [111, 47] on icon at bounding box center [110, 50] width 9 height 9
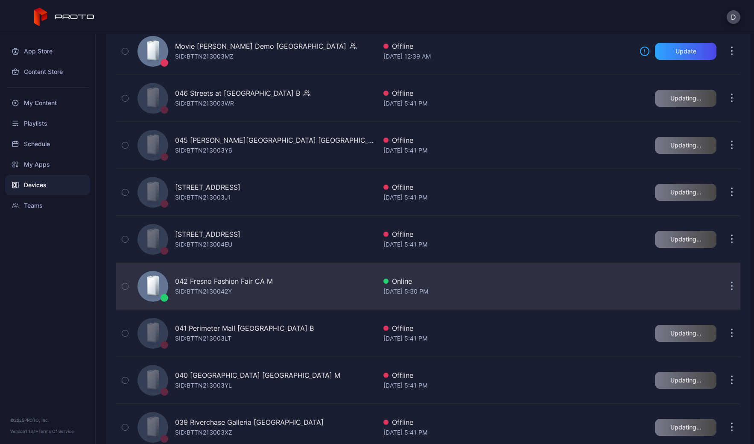
scroll to position [162, 0]
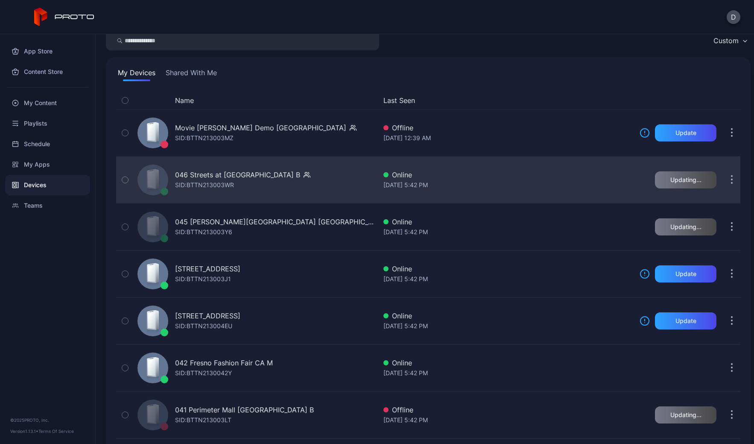
scroll to position [54, 0]
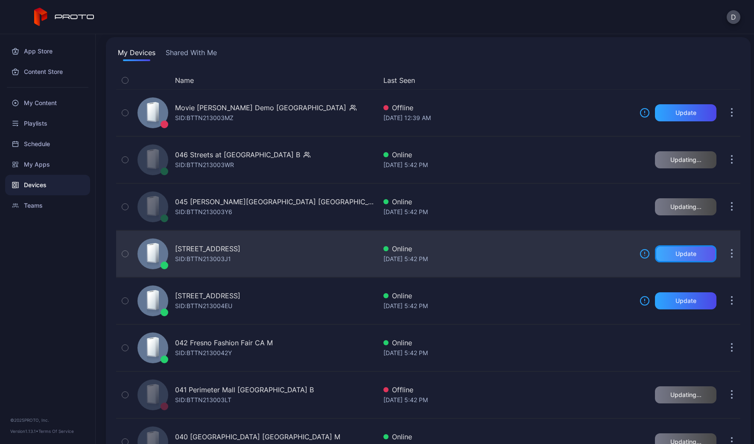
click at [684, 253] on div "Update" at bounding box center [686, 253] width 21 height 7
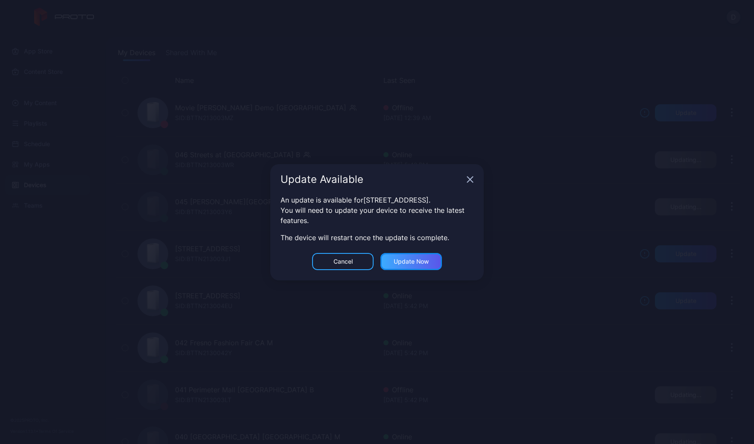
click at [425, 265] on div "Update now" at bounding box center [411, 261] width 35 height 7
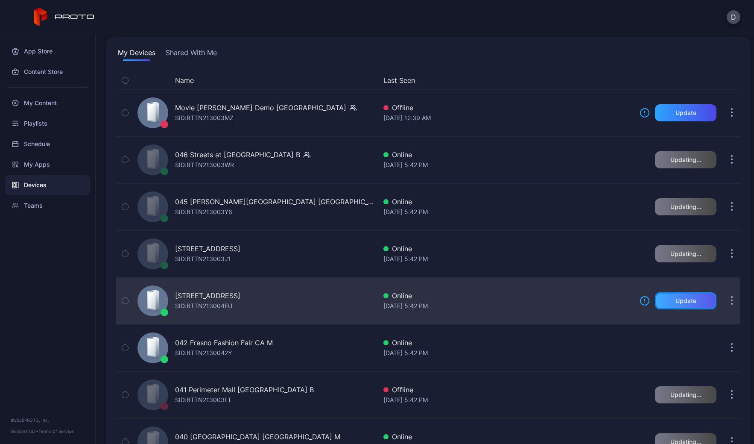
click at [687, 302] on div "Update" at bounding box center [685, 300] width 61 height 17
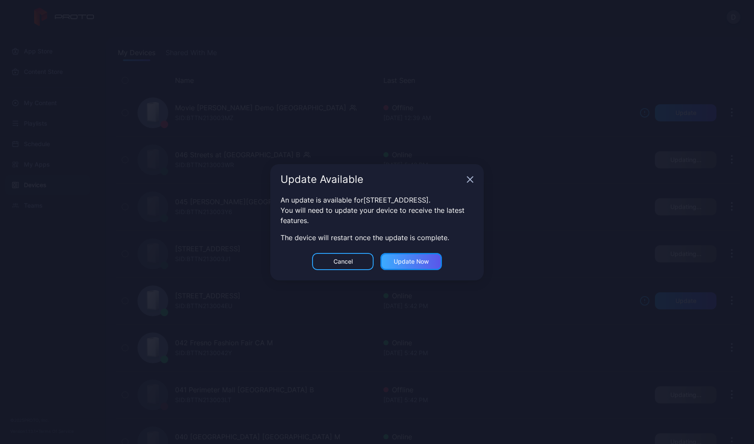
click at [412, 261] on div "Update now" at bounding box center [411, 261] width 35 height 7
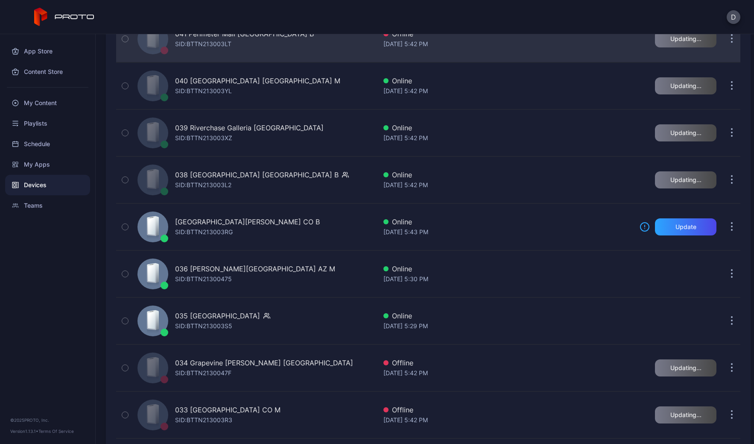
scroll to position [404, 0]
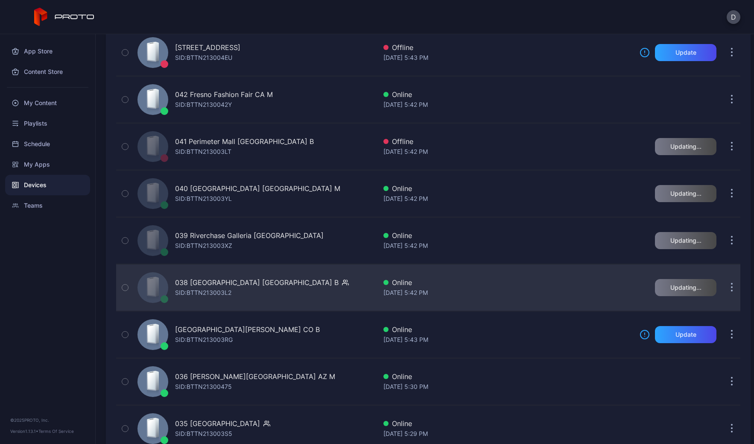
scroll to position [327, 0]
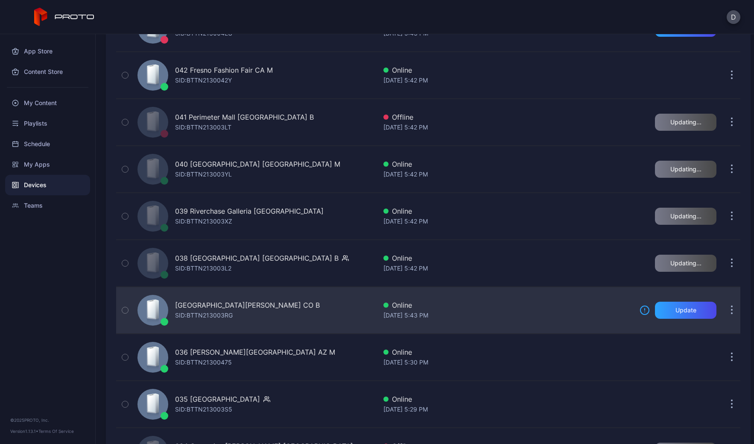
click at [731, 307] on icon "button" at bounding box center [732, 310] width 2 height 10
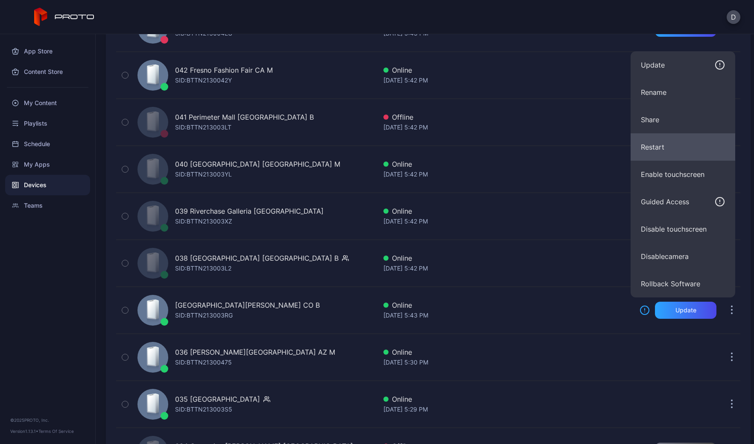
click at [678, 143] on button "Restart" at bounding box center [683, 146] width 105 height 27
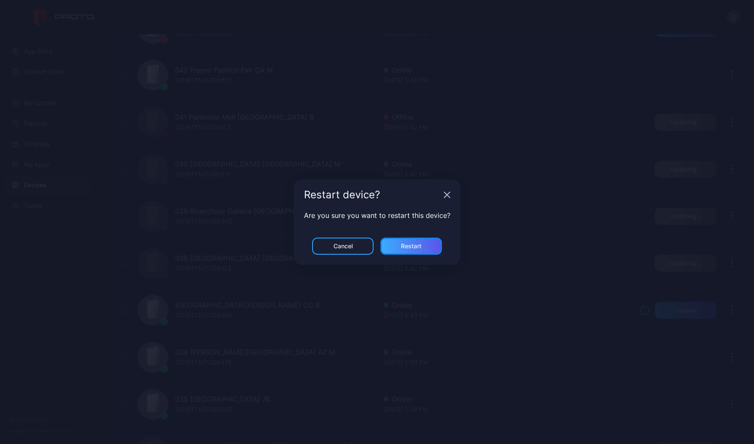
click at [416, 244] on div "Restart" at bounding box center [411, 246] width 20 height 7
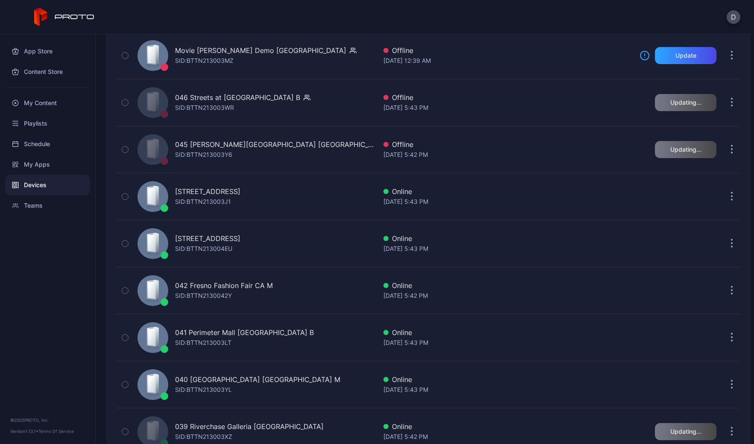
scroll to position [106, 0]
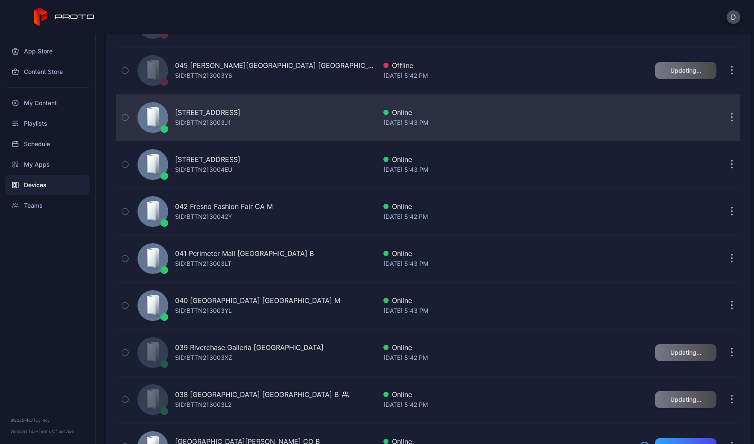
scroll to position [205, 0]
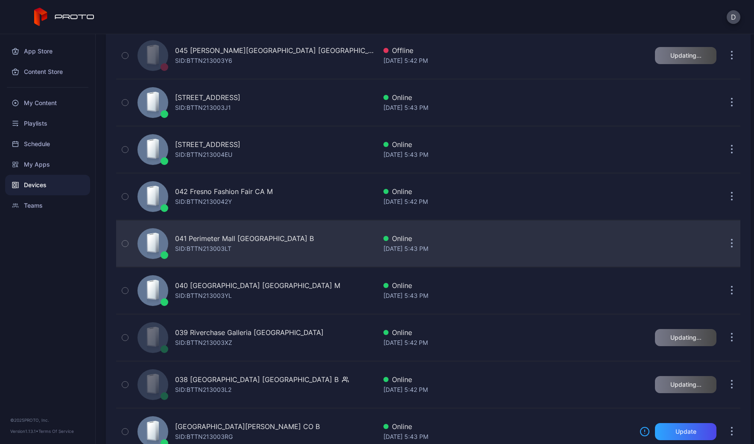
click at [345, 239] on div "041 Perimeter Mall GA B SID: BTTN213003LT" at bounding box center [255, 243] width 243 height 43
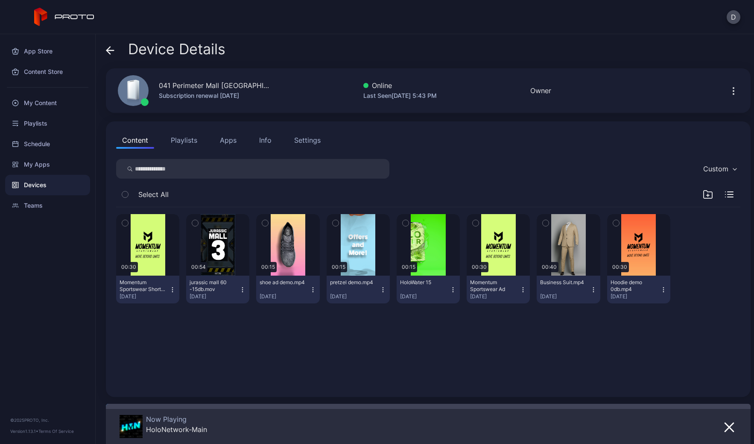
click at [187, 140] on button "Playlists" at bounding box center [184, 140] width 38 height 17
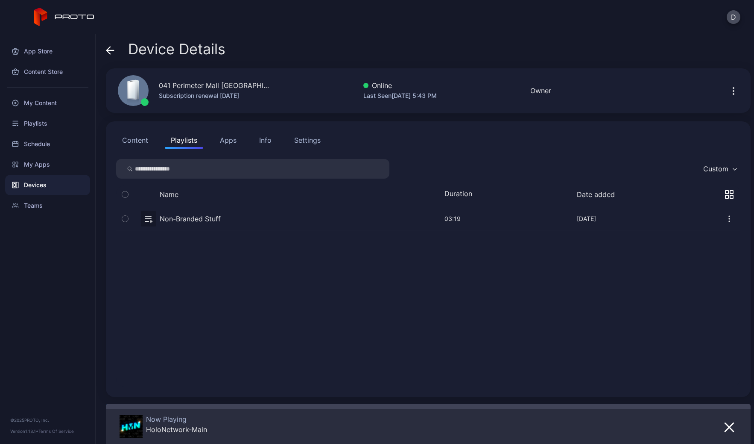
click at [193, 219] on button "button" at bounding box center [428, 218] width 624 height 23
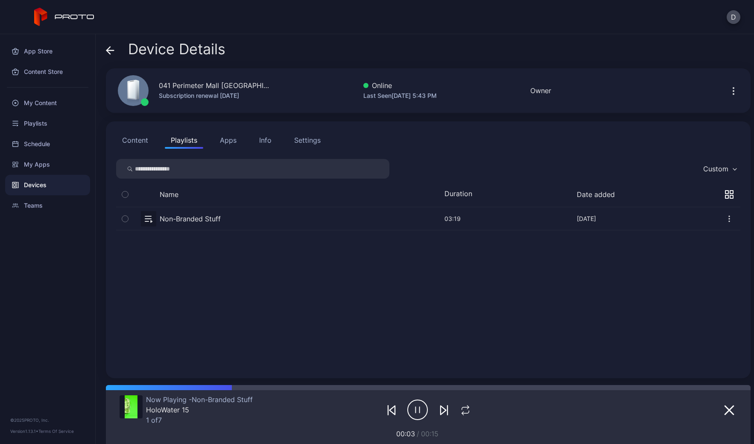
click at [142, 140] on button "Content" at bounding box center [135, 140] width 38 height 17
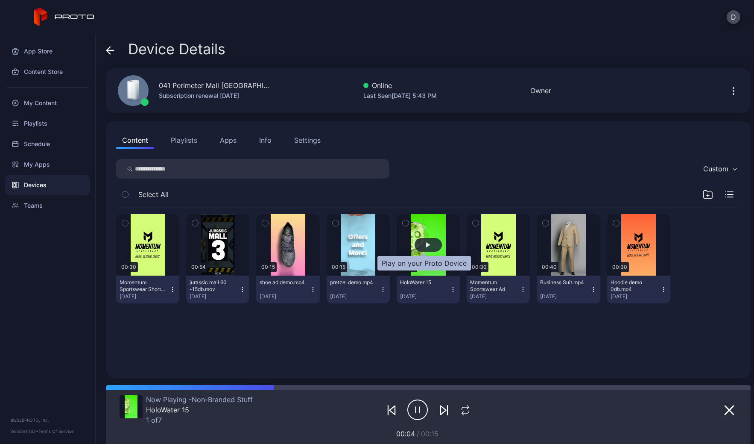
click at [426, 243] on div "button" at bounding box center [428, 244] width 4 height 5
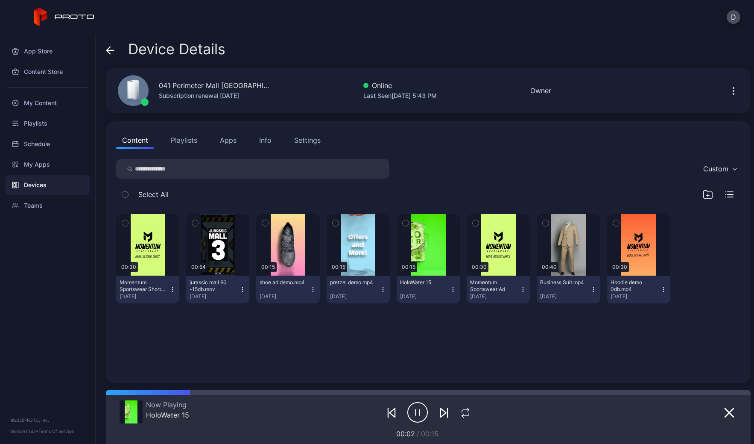
click at [109, 49] on icon at bounding box center [110, 50] width 9 height 9
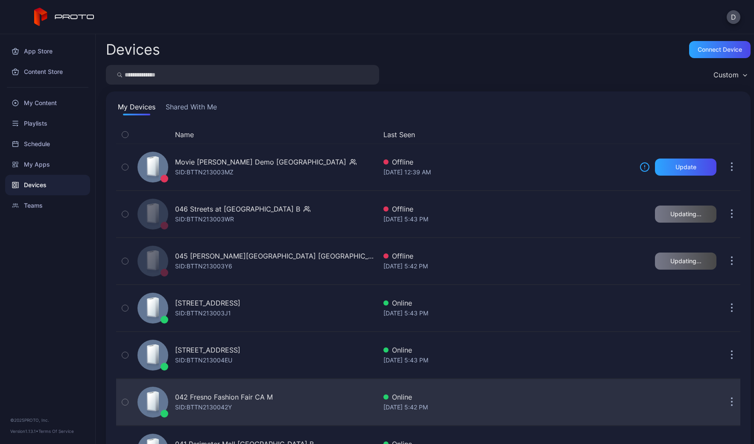
scroll to position [205, 0]
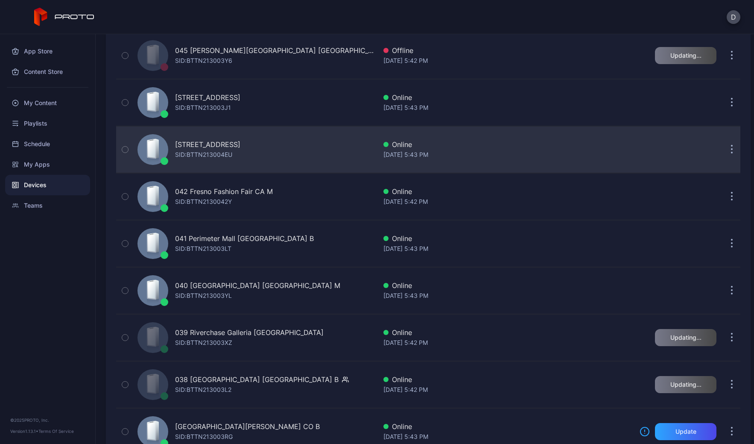
click at [309, 146] on div "043 North Star Mall TX B SID: BTTN213004EU" at bounding box center [255, 149] width 243 height 43
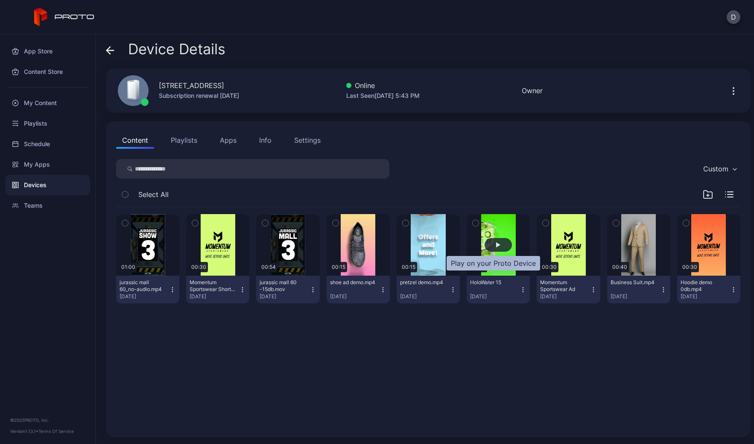
click at [494, 244] on div "button" at bounding box center [498, 245] width 27 height 14
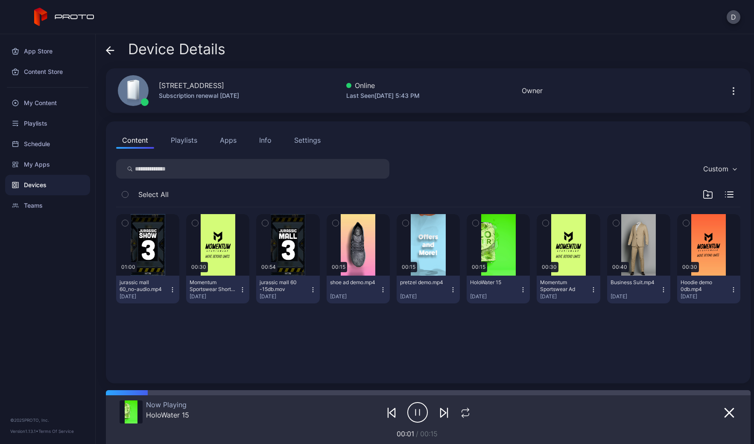
click at [111, 48] on icon at bounding box center [110, 50] width 9 height 9
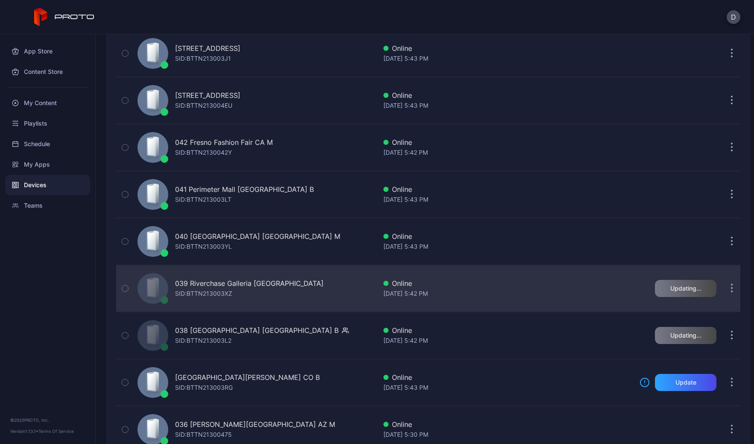
scroll to position [260, 0]
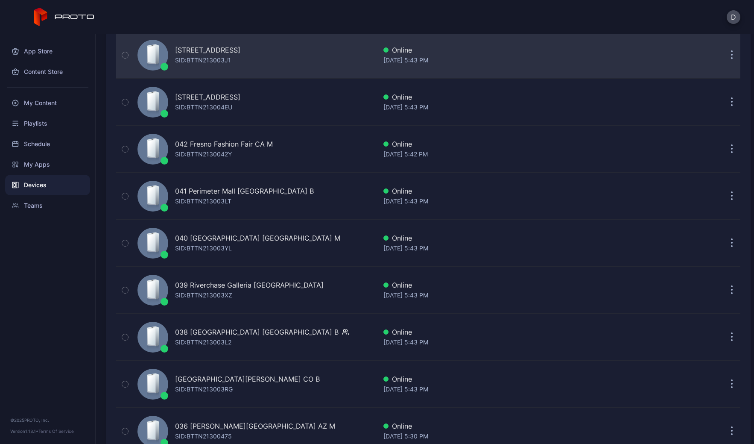
scroll to position [258, 0]
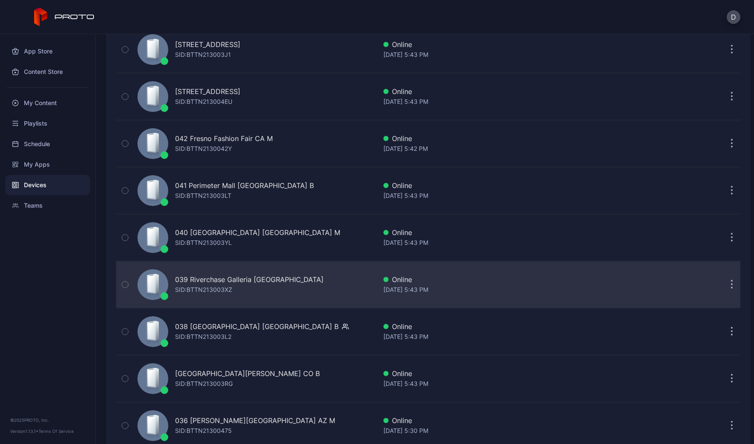
click at [304, 281] on div "039 Riverchase Galleria AL B SID: BTTN213003XZ" at bounding box center [255, 284] width 243 height 43
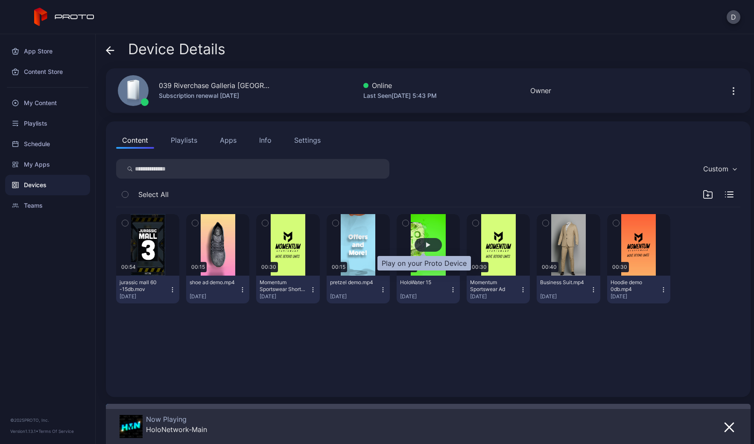
click at [425, 246] on div "button" at bounding box center [428, 245] width 27 height 14
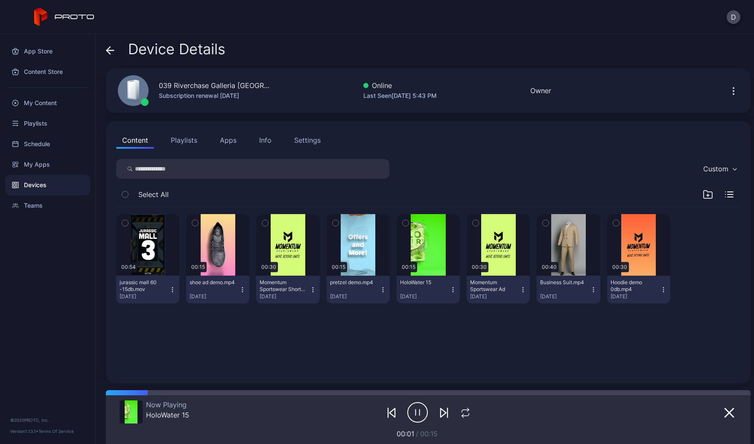
click at [110, 49] on icon at bounding box center [110, 50] width 9 height 9
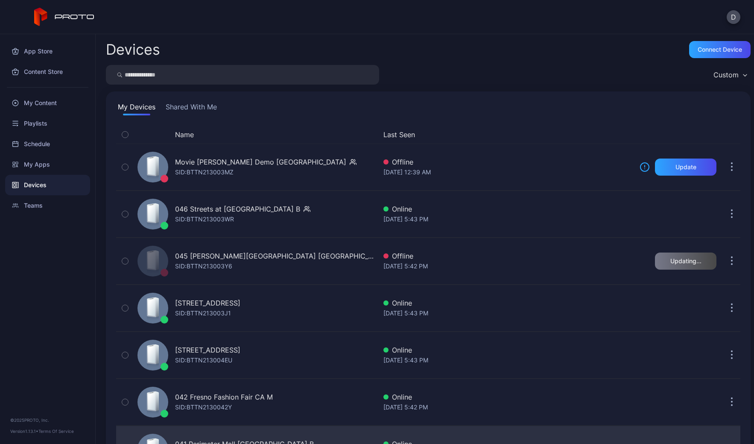
scroll to position [258, 0]
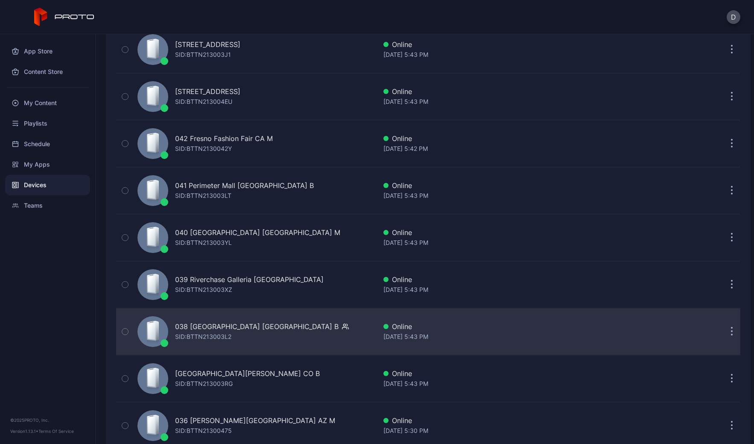
click at [309, 329] on div "038 Mayfair Mall WI B SID: BTTN213003L2" at bounding box center [255, 331] width 243 height 43
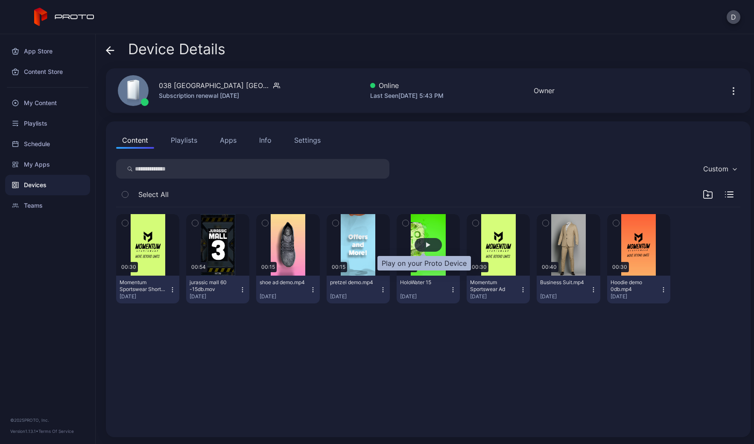
click at [426, 245] on div "button" at bounding box center [428, 244] width 4 height 5
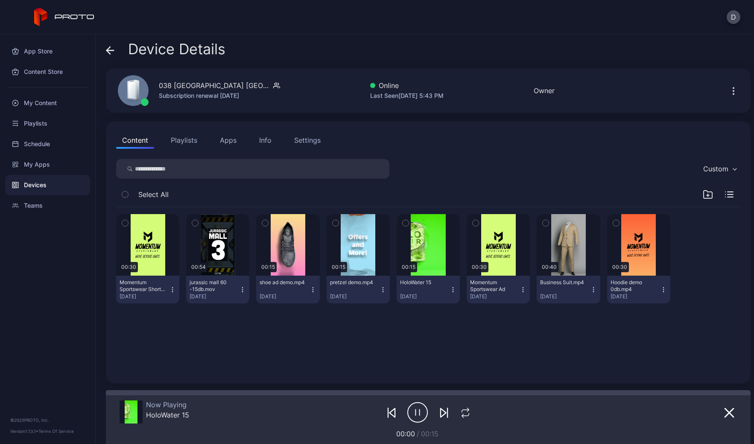
click at [108, 48] on icon at bounding box center [110, 50] width 9 height 9
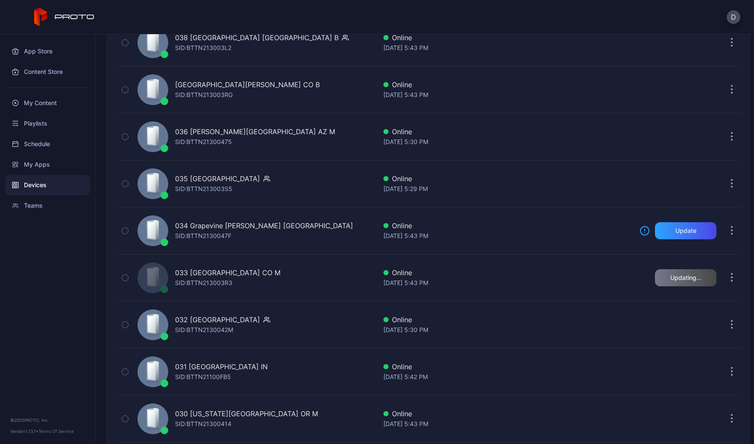
scroll to position [591, 0]
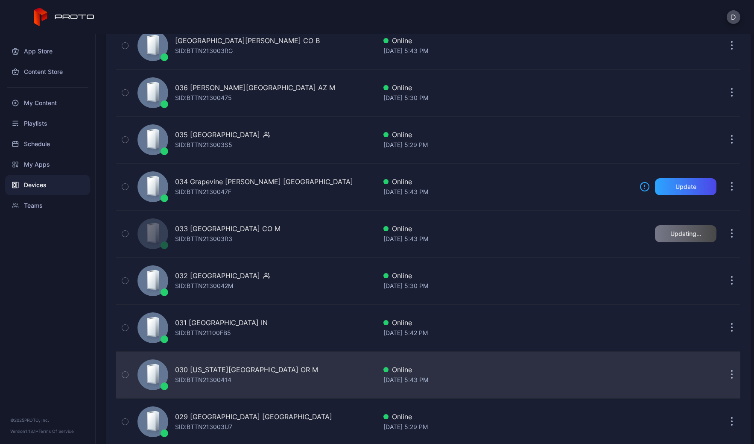
click at [306, 371] on div "030 Washington Square OR M SID: BTTN21300414" at bounding box center [255, 374] width 243 height 43
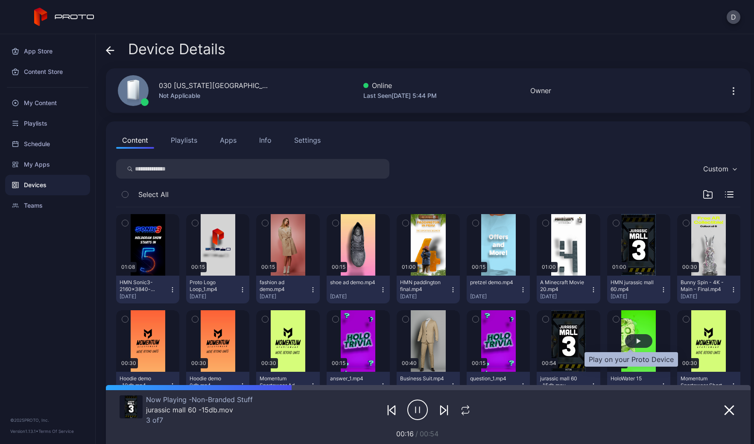
click at [634, 342] on div "button" at bounding box center [638, 341] width 27 height 14
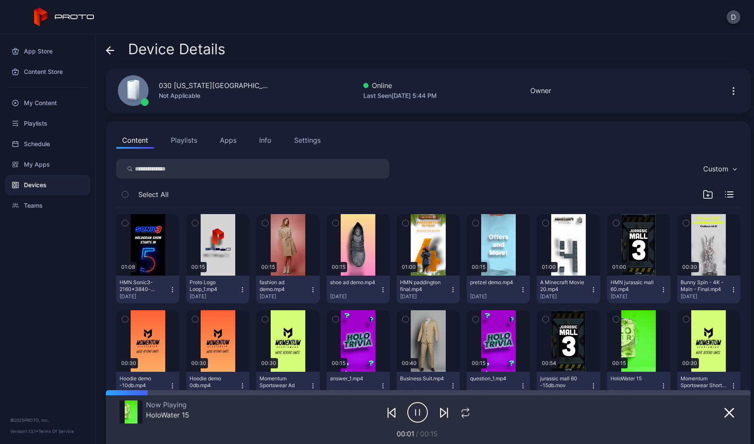
click at [228, 140] on button "Apps" at bounding box center [228, 140] width 29 height 17
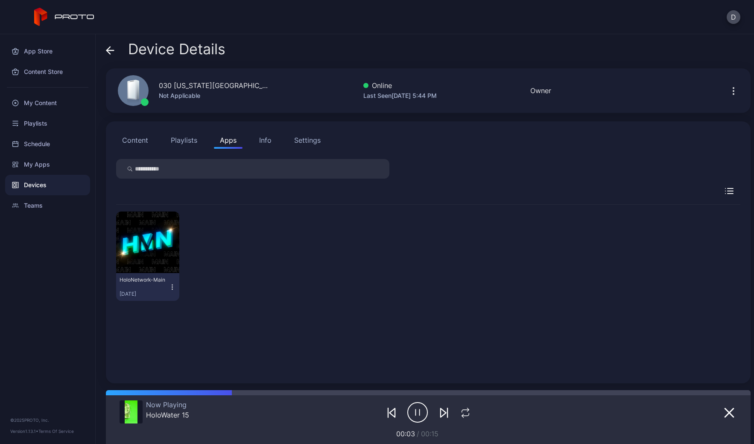
click at [308, 141] on div "Settings" at bounding box center [307, 140] width 26 height 10
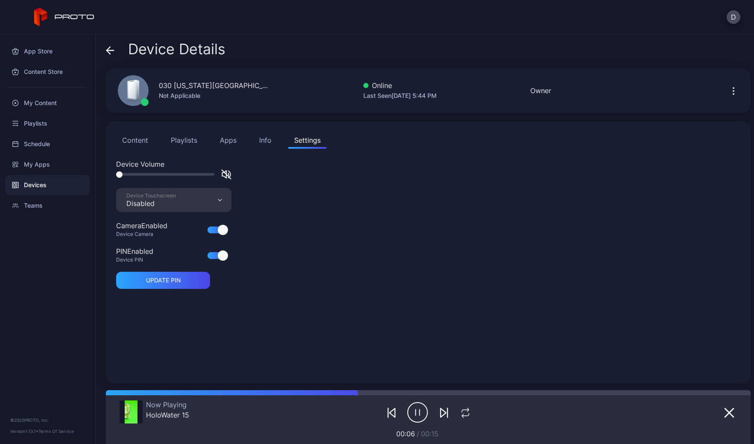
click at [127, 140] on button "Content" at bounding box center [135, 140] width 38 height 17
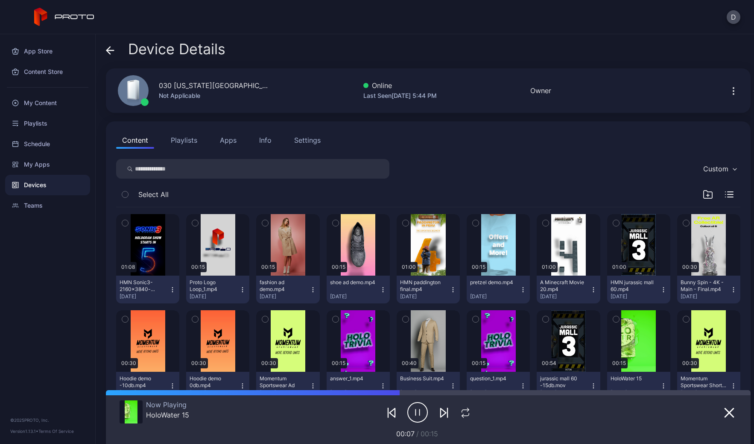
click at [108, 49] on icon at bounding box center [108, 50] width 3 height 7
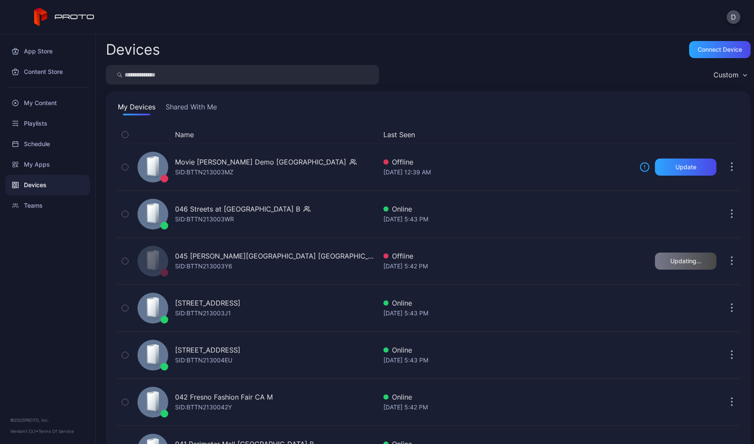
scroll to position [591, 0]
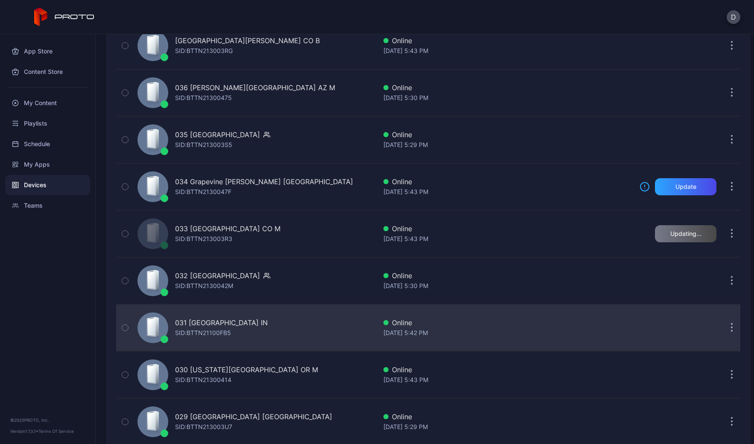
click at [325, 334] on div "031 Castleton Square IN SID: BTTN21100FB5" at bounding box center [255, 327] width 243 height 43
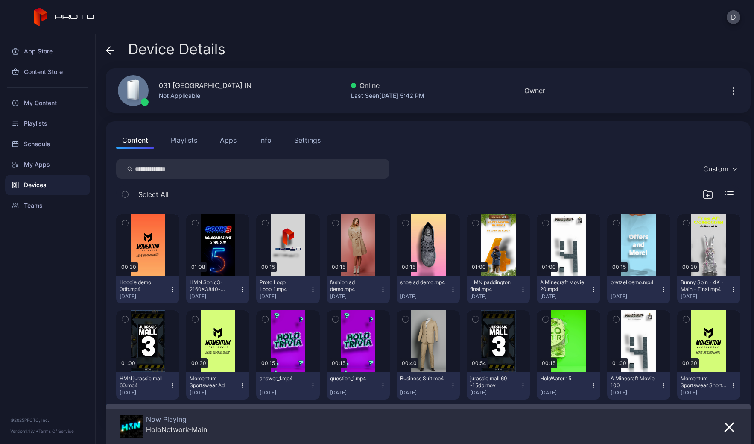
click at [108, 52] on icon at bounding box center [108, 50] width 3 height 7
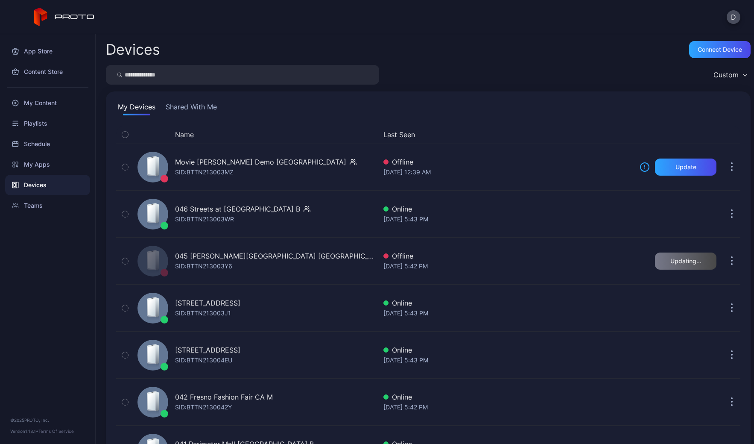
scroll to position [591, 0]
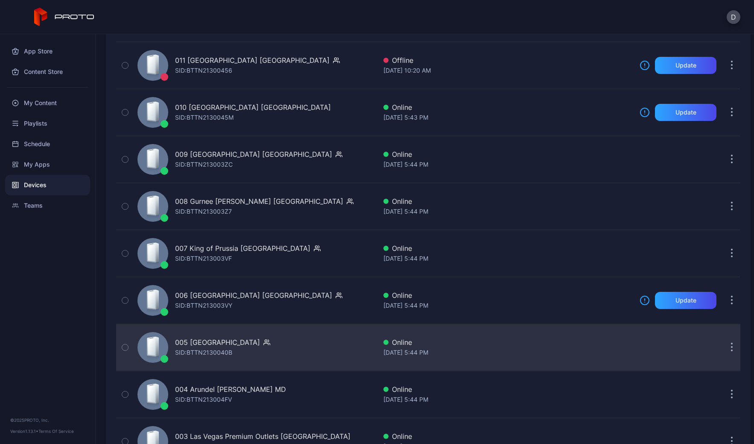
scroll to position [1705, 0]
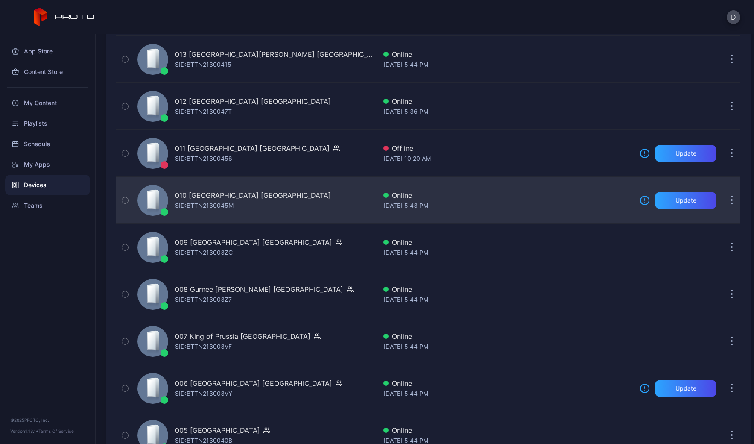
click at [503, 201] on div "[DATE] 5:43 PM" at bounding box center [507, 205] width 249 height 10
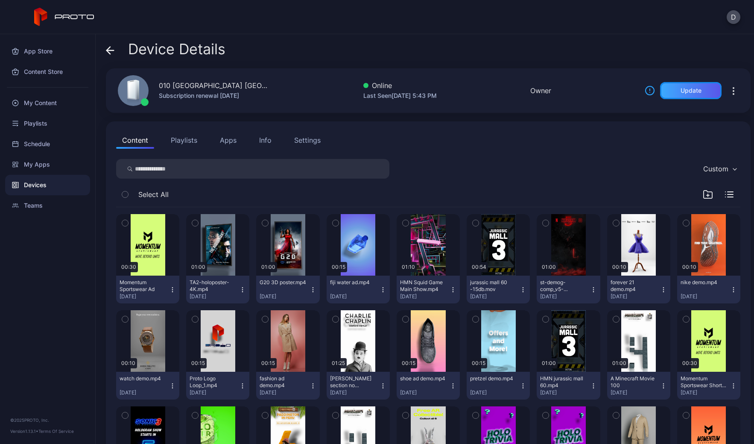
click at [683, 90] on div "Update" at bounding box center [691, 90] width 21 height 7
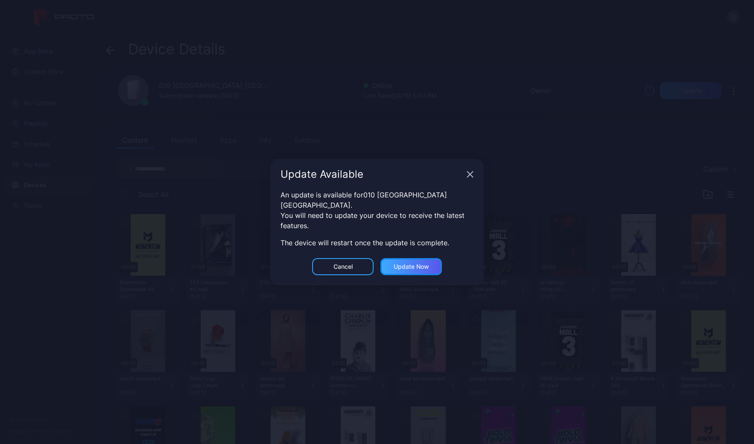
click at [415, 263] on div "Update now" at bounding box center [411, 266] width 35 height 7
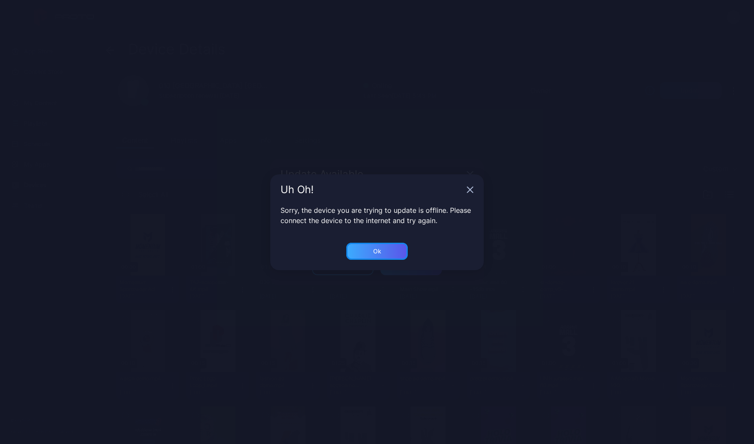
click at [386, 254] on div "Ok" at bounding box center [376, 251] width 61 height 17
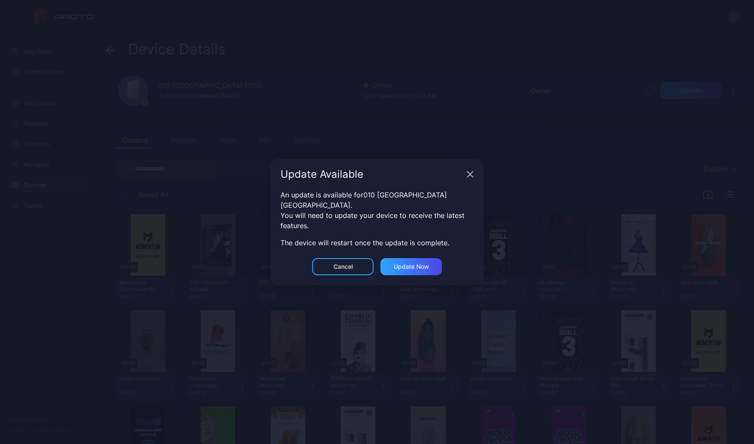
click at [471, 177] on icon "button" at bounding box center [471, 174] width 6 height 6
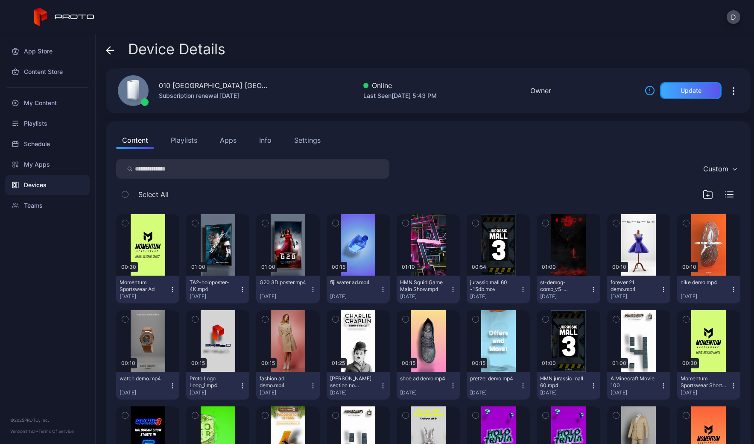
click at [684, 91] on div "Update" at bounding box center [691, 90] width 21 height 7
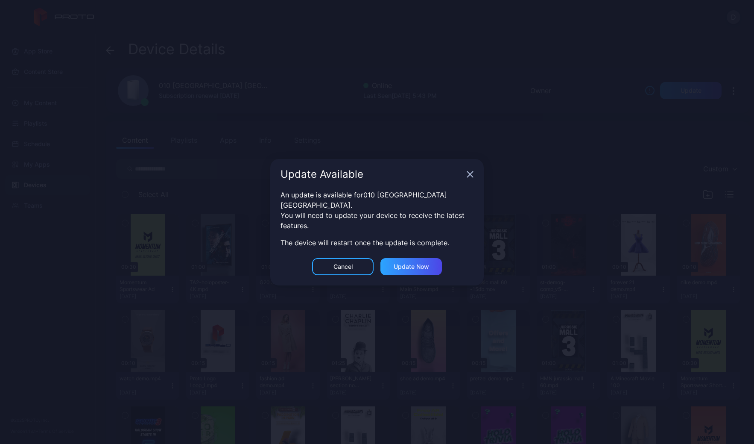
click at [473, 178] on icon "button" at bounding box center [470, 174] width 7 height 7
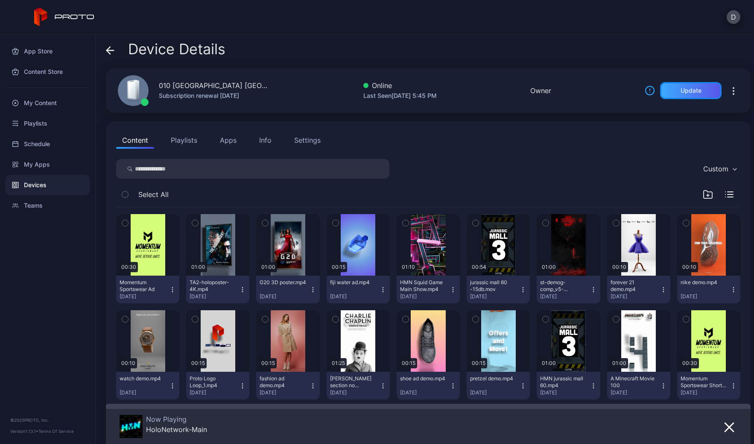
click at [681, 91] on div "Update" at bounding box center [691, 90] width 21 height 7
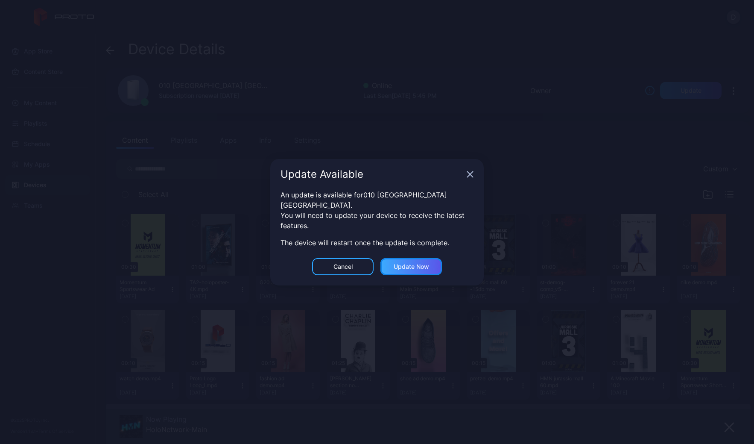
click at [410, 263] on div "Update now" at bounding box center [411, 266] width 35 height 7
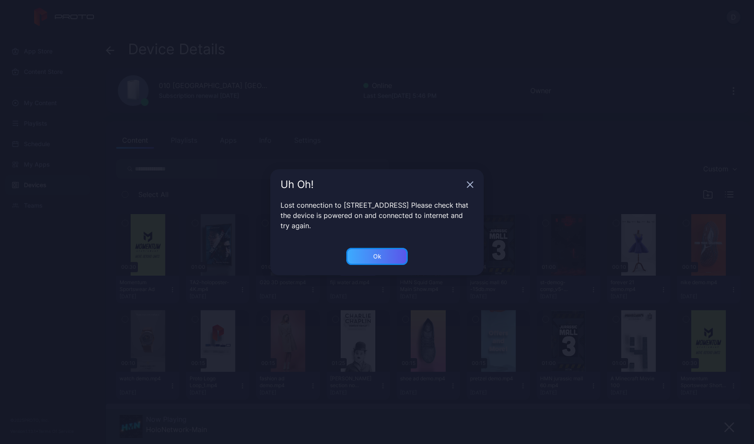
click at [379, 249] on div "Ok" at bounding box center [376, 256] width 61 height 17
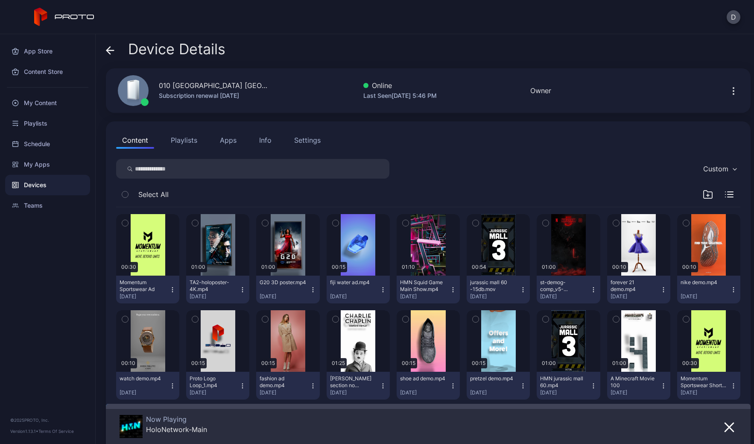
click at [113, 47] on icon at bounding box center [110, 50] width 9 height 9
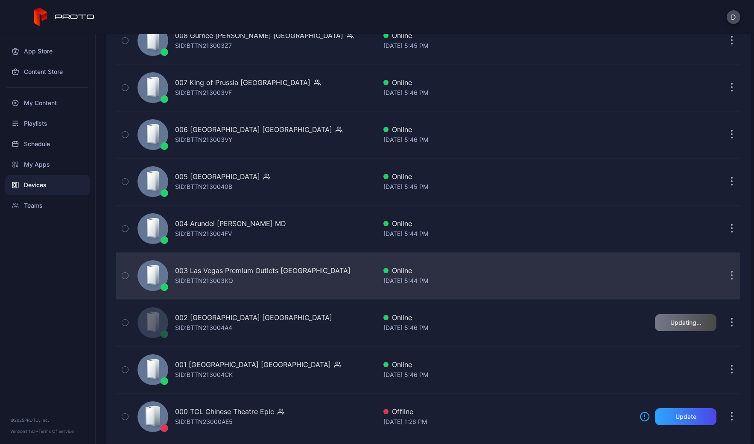
scroll to position [1971, 0]
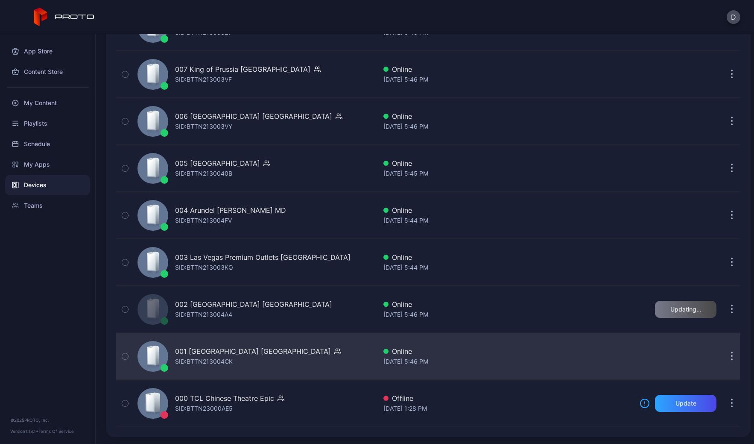
click at [329, 350] on div "001 Del Amo Fashion Center CA SID: BTTN213004CK" at bounding box center [255, 356] width 243 height 43
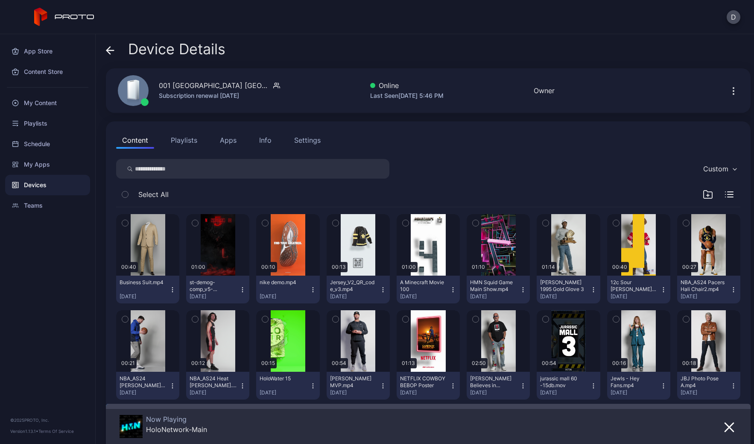
click at [110, 49] on icon at bounding box center [110, 50] width 9 height 9
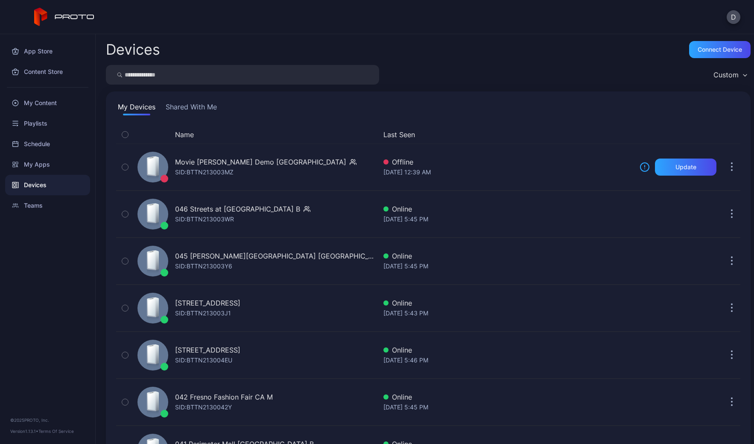
scroll to position [1971, 0]
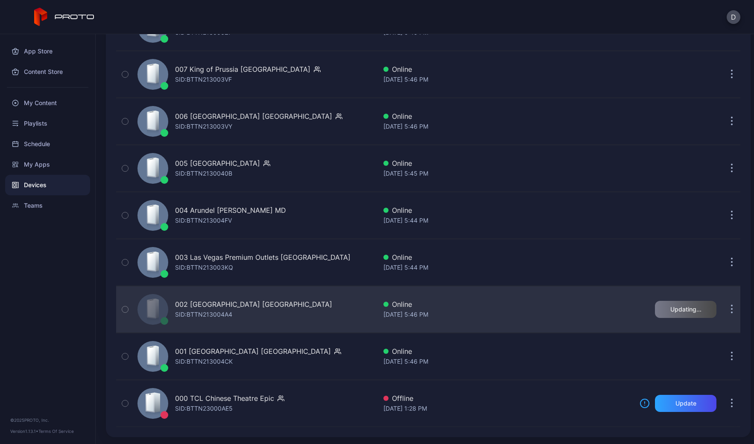
click at [294, 311] on div "002 Roosevelt Field Mall NY SID: BTTN213004A4" at bounding box center [255, 309] width 243 height 43
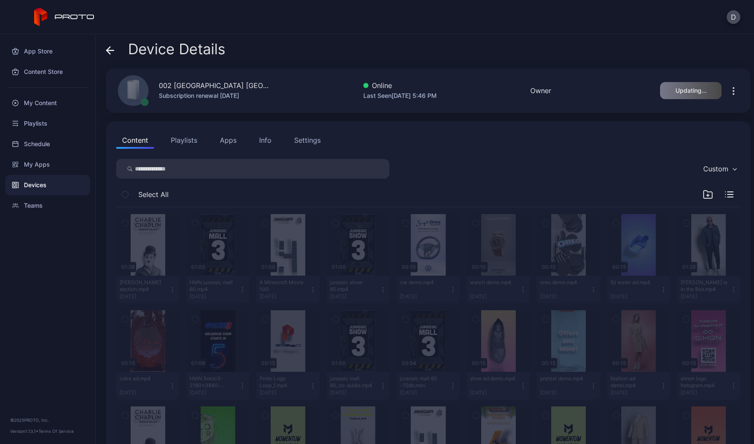
click at [108, 51] on icon at bounding box center [110, 50] width 9 height 9
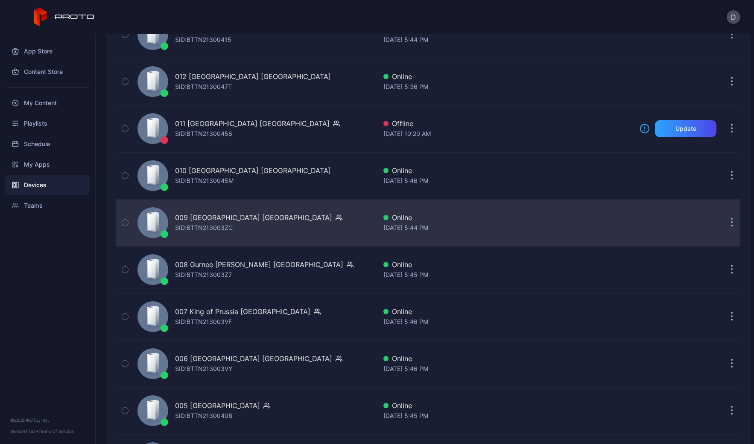
scroll to position [1971, 0]
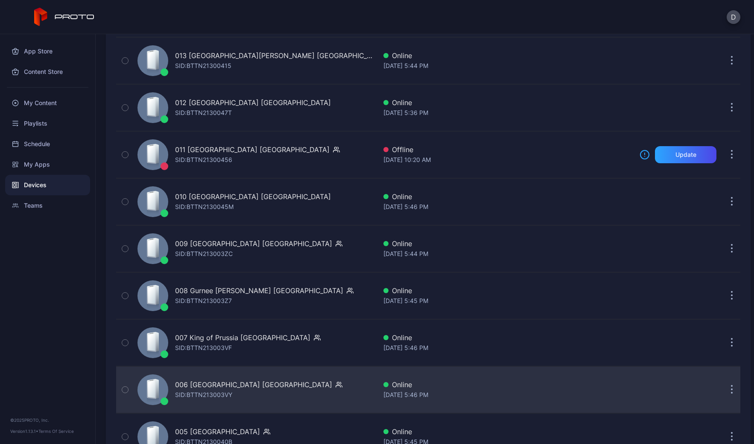
scroll to position [1971, 0]
